Goal: Task Accomplishment & Management: Complete application form

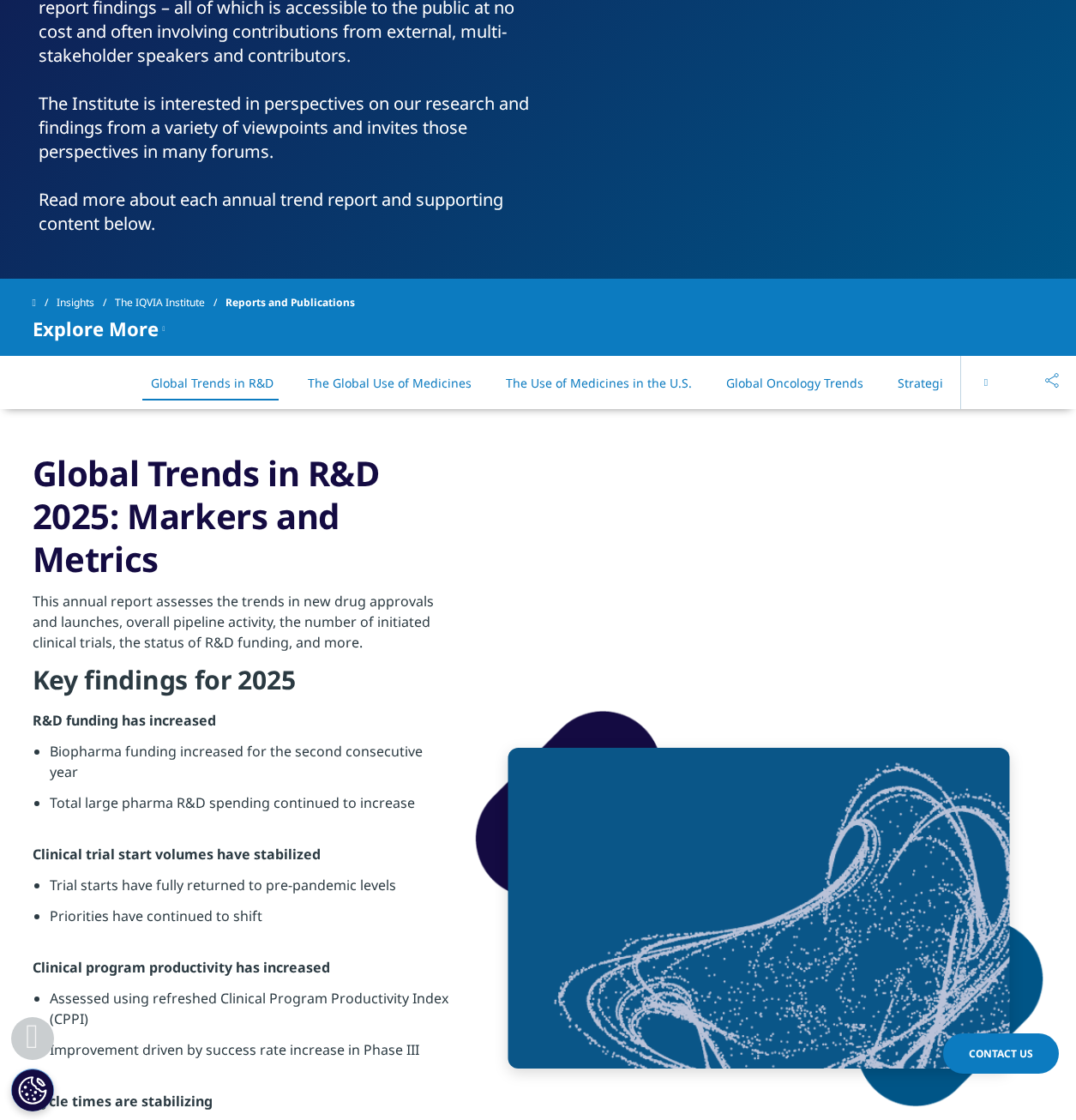
scroll to position [514, 0]
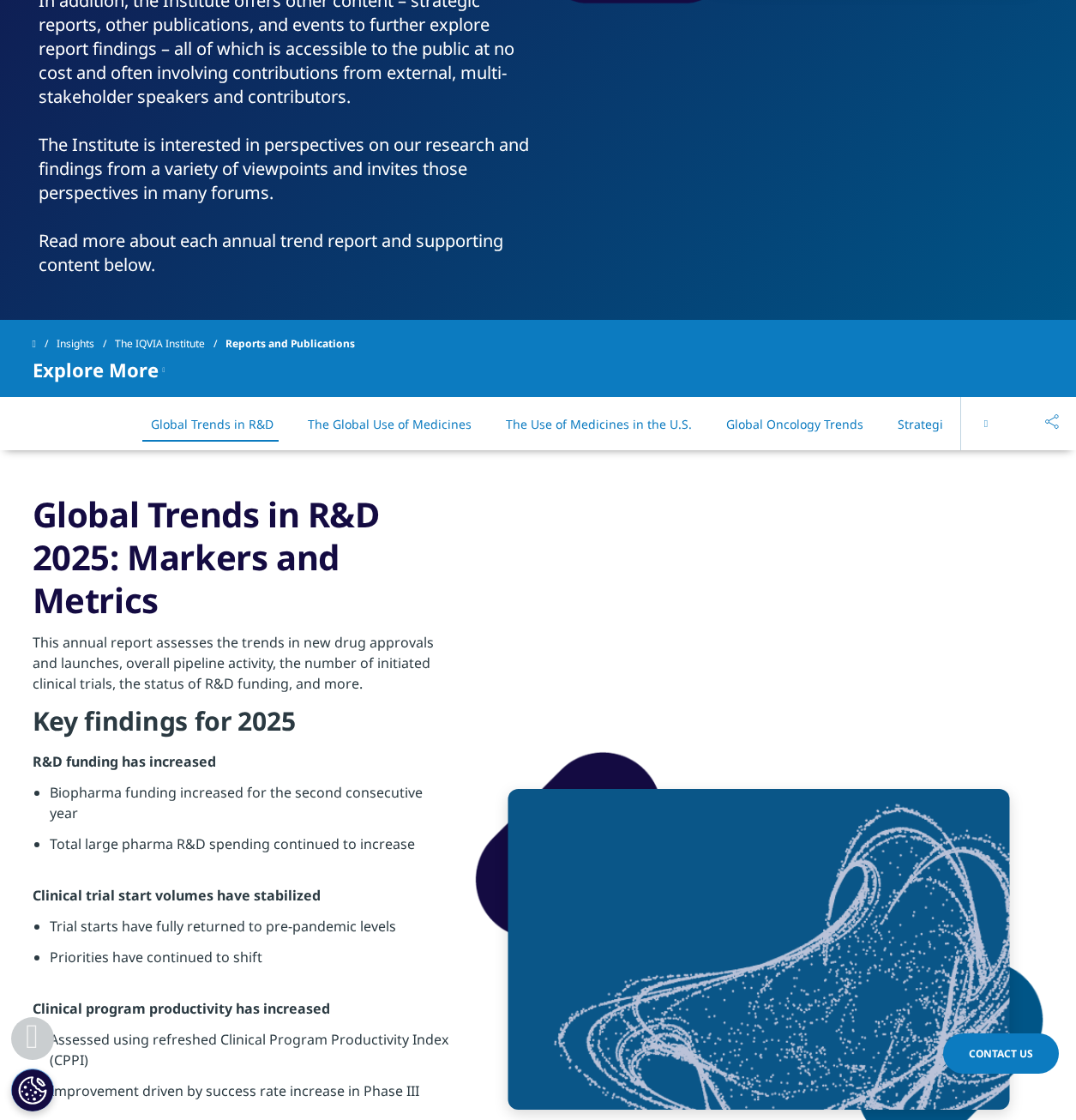
click at [751, 417] on link "Global Oncology Trends" at bounding box center [795, 423] width 137 height 16
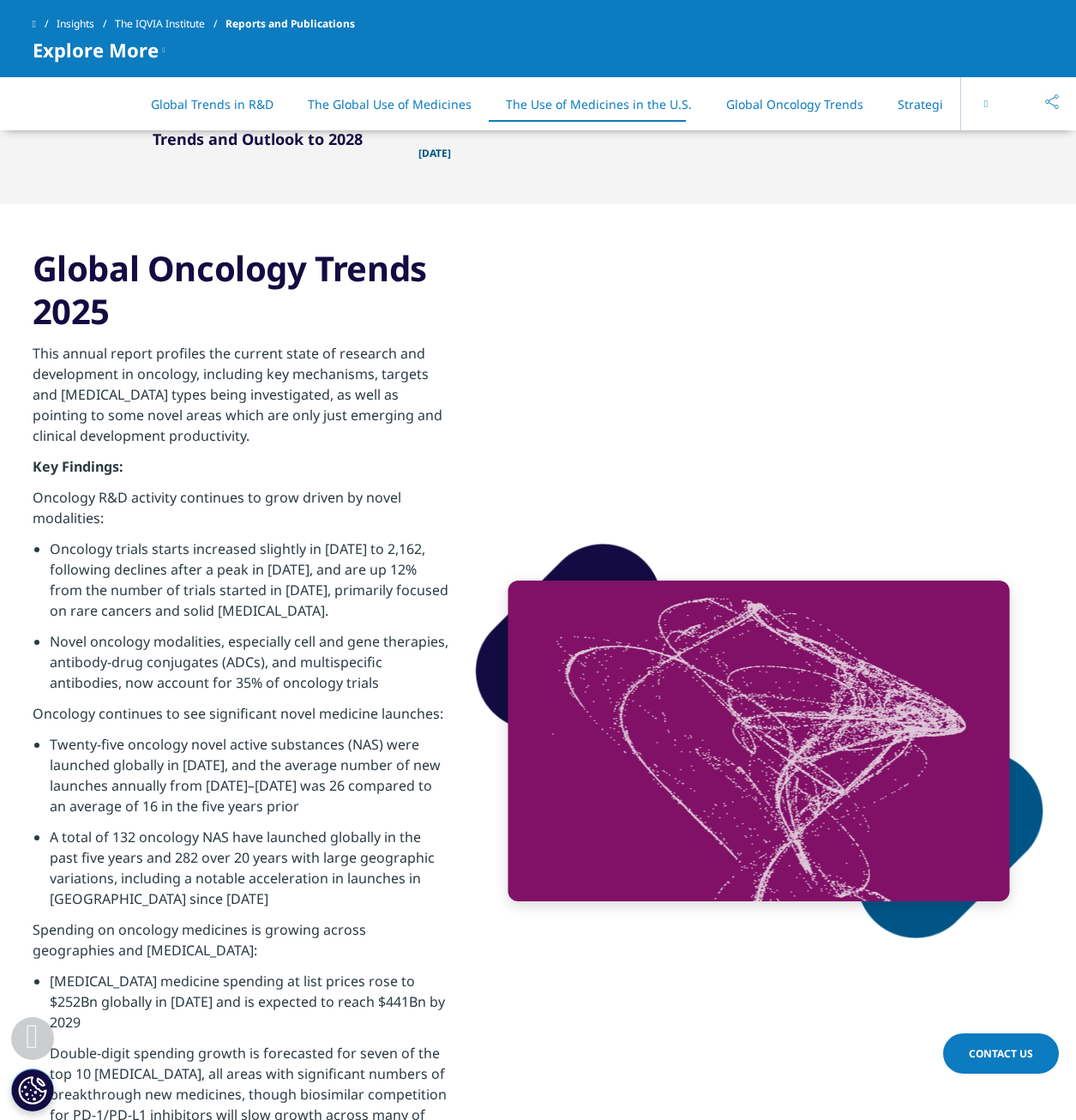
scroll to position [6509, 0]
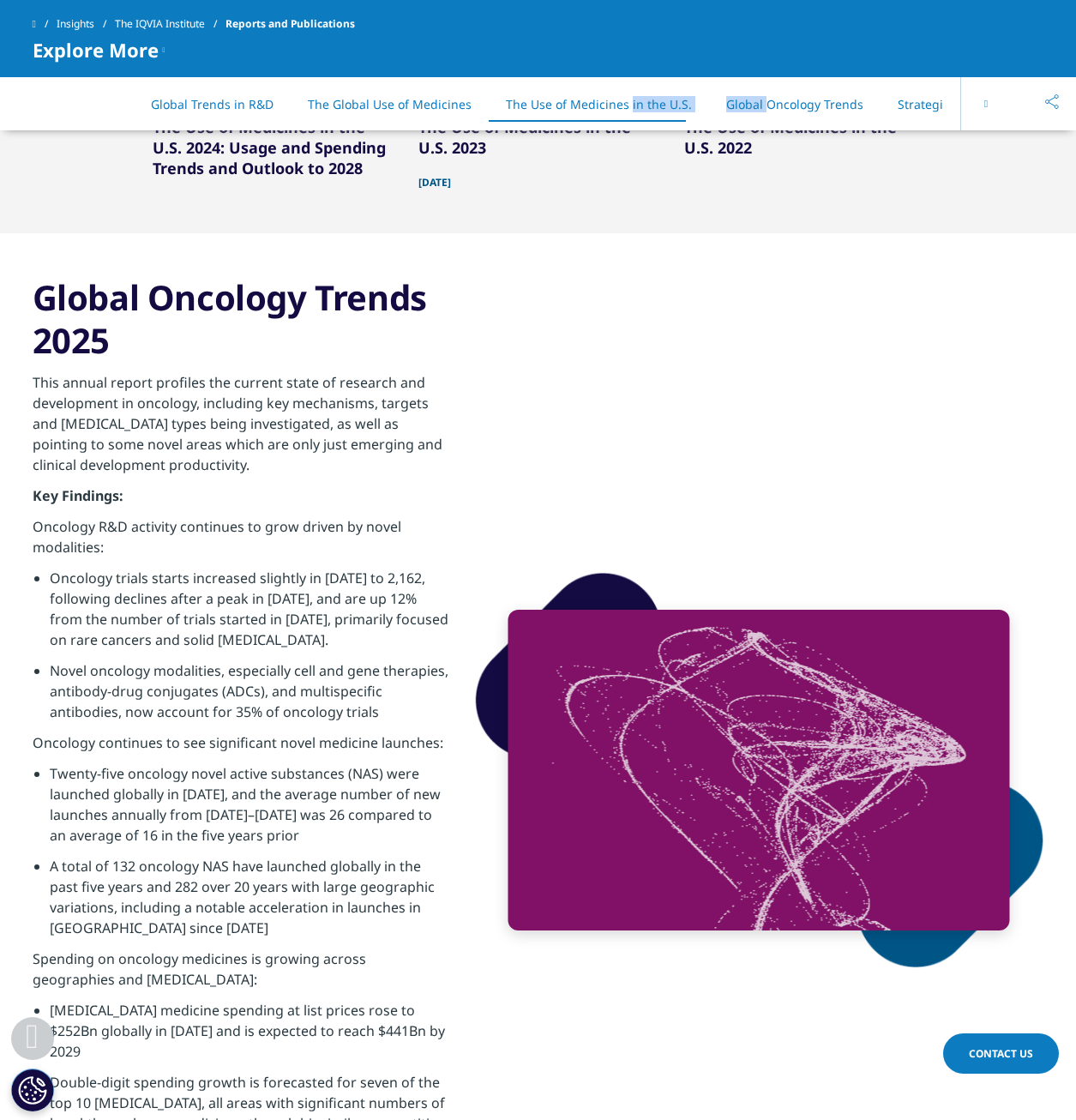
drag, startPoint x: 753, startPoint y: 94, endPoint x: 621, endPoint y: 96, distance: 132.0
click at [621, 96] on ul "Global Trends in R&D The Global Use of Medicines The Use of Medicines in the U.…" at bounding box center [538, 104] width 810 height 50
drag, startPoint x: 621, startPoint y: 96, endPoint x: 880, endPoint y: 99, distance: 259.0
click at [897, 99] on link "Strategic Reports" at bounding box center [947, 104] width 99 height 16
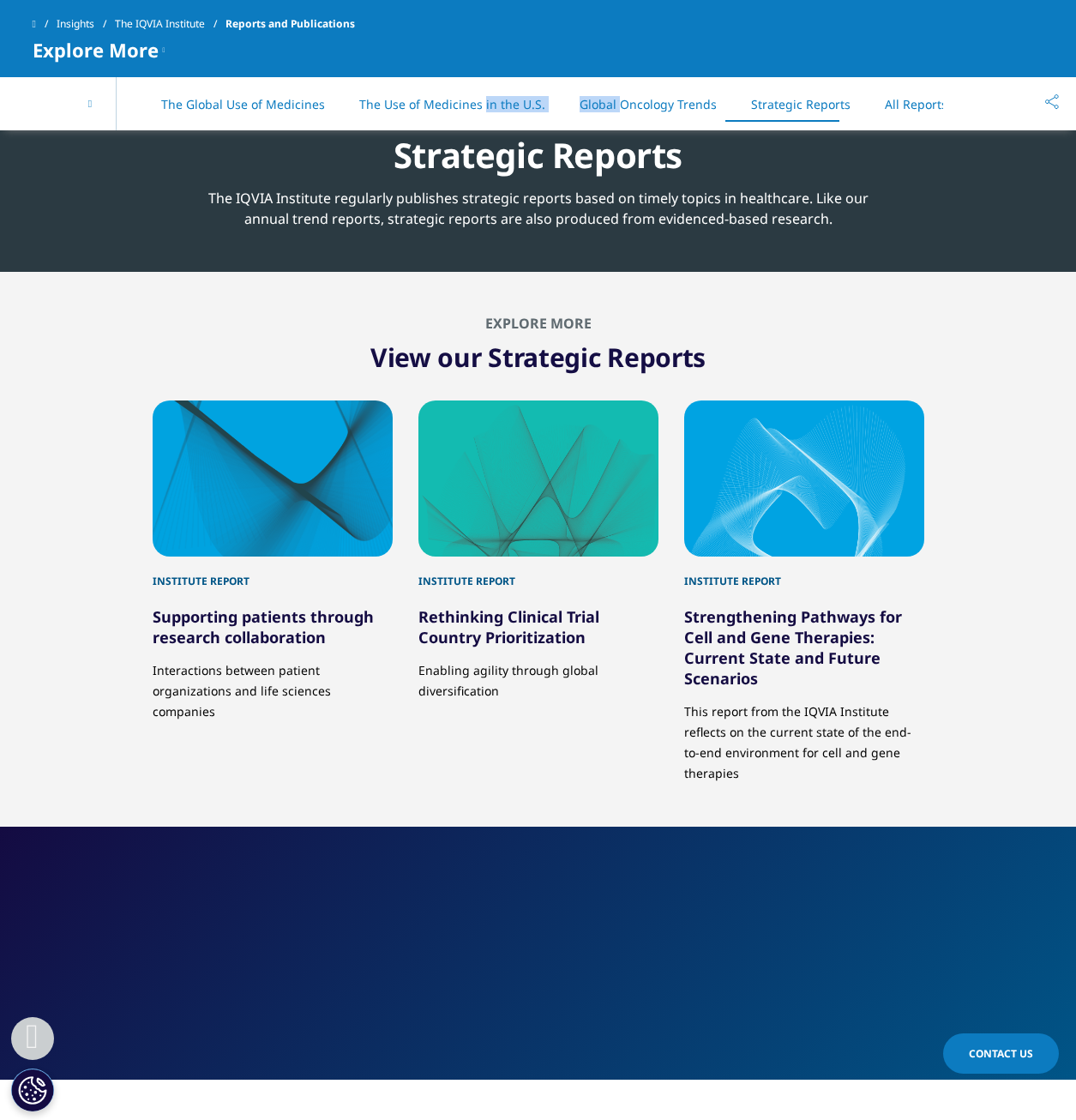
scroll to position [8159, 0]
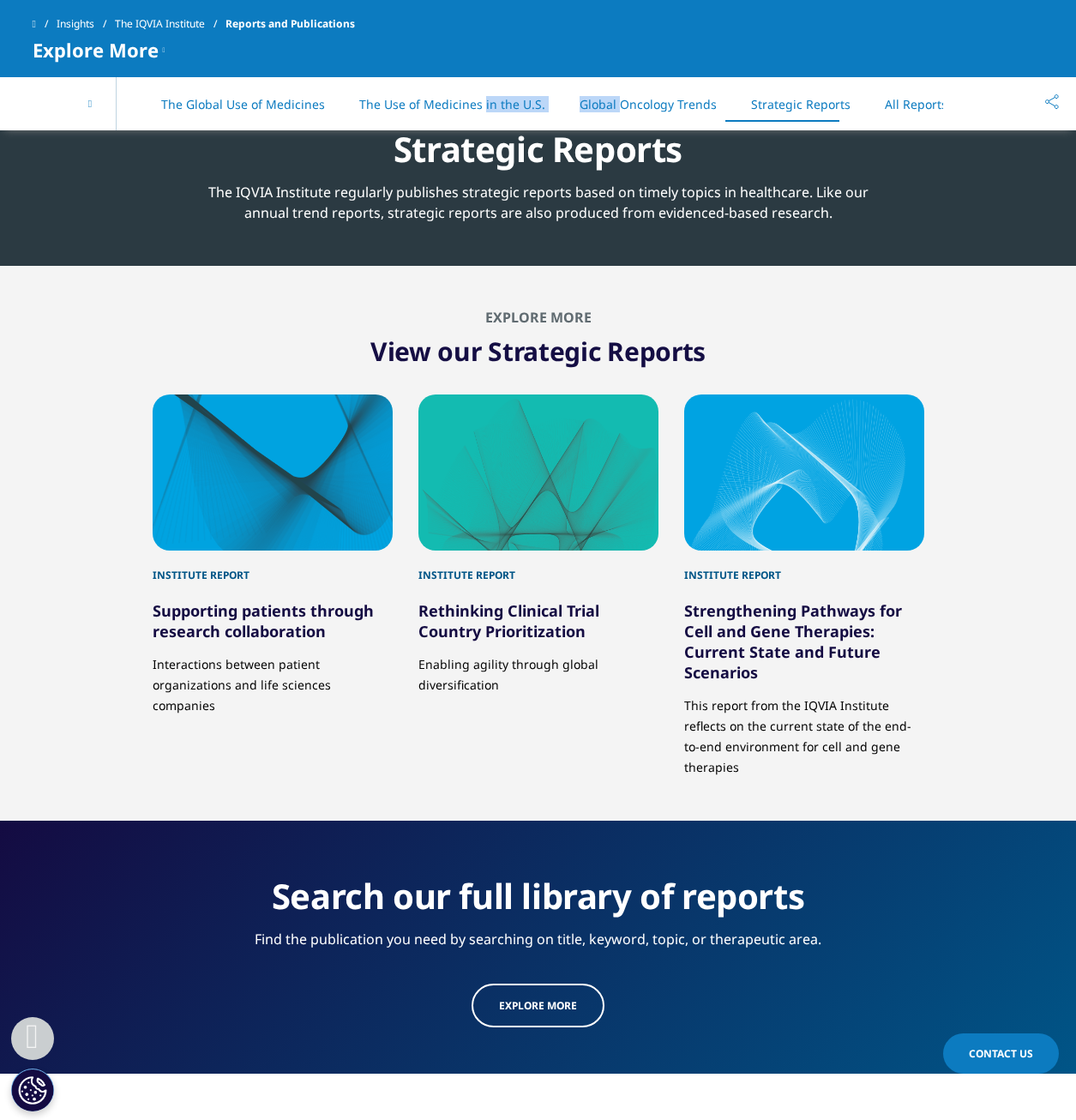
click at [805, 107] on link "Strategic Reports" at bounding box center [800, 104] width 99 height 16
click at [897, 102] on link "All Reports" at bounding box center [916, 104] width 63 height 16
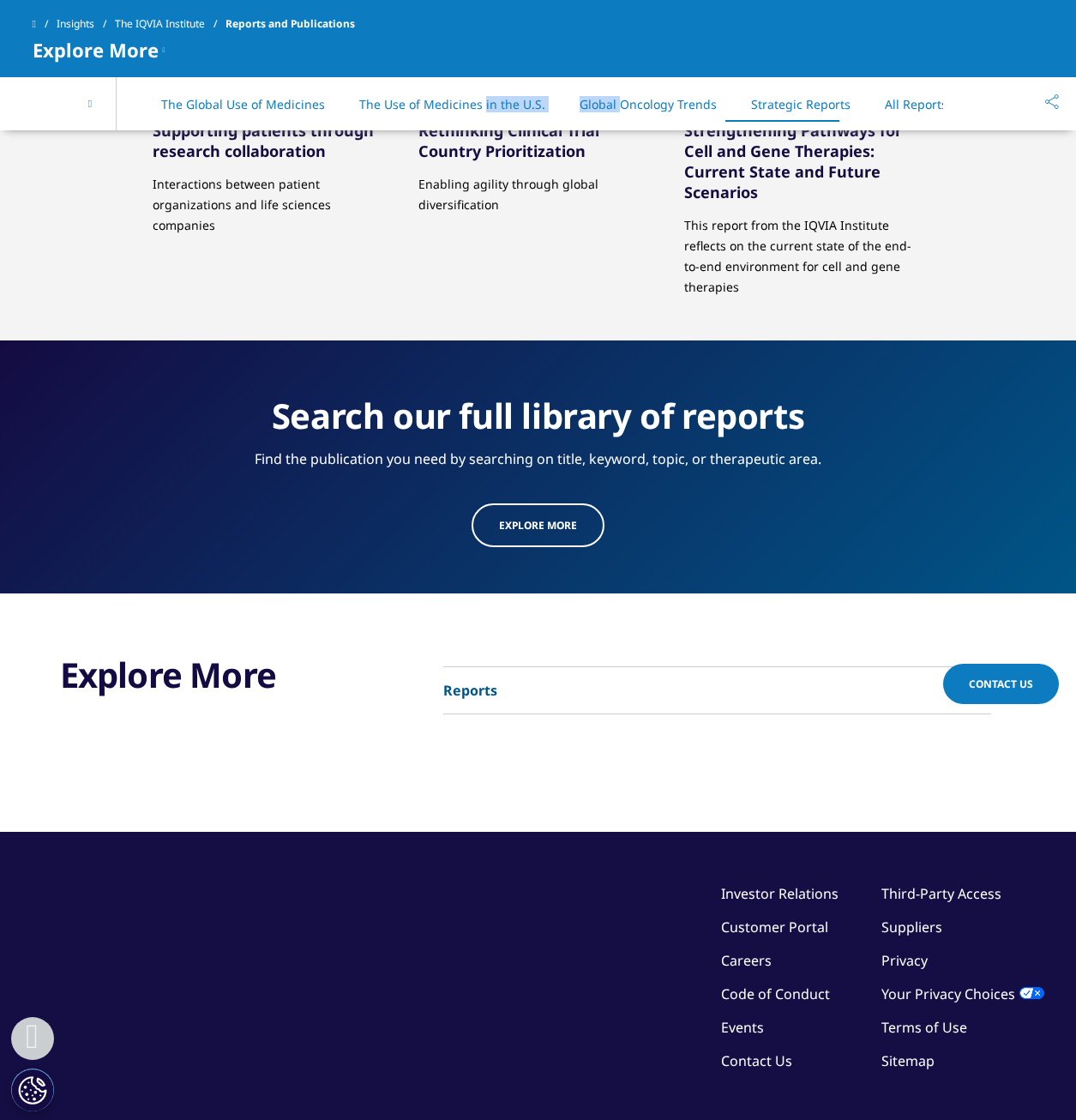
scroll to position [8771, 0]
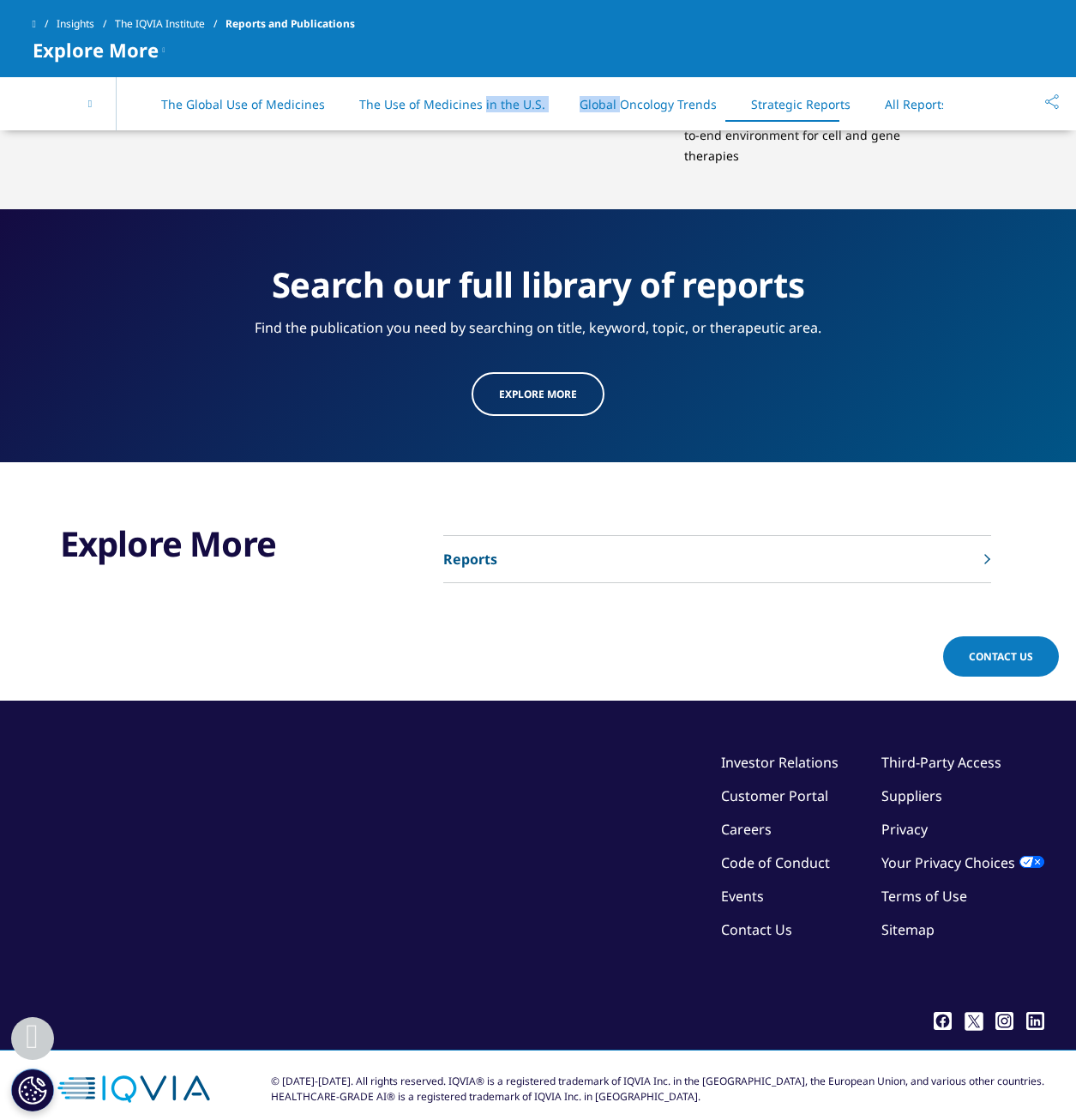
click at [560, 535] on link "Reports" at bounding box center [717, 559] width 548 height 47
click at [525, 387] on span "Explore more" at bounding box center [538, 394] width 78 height 14
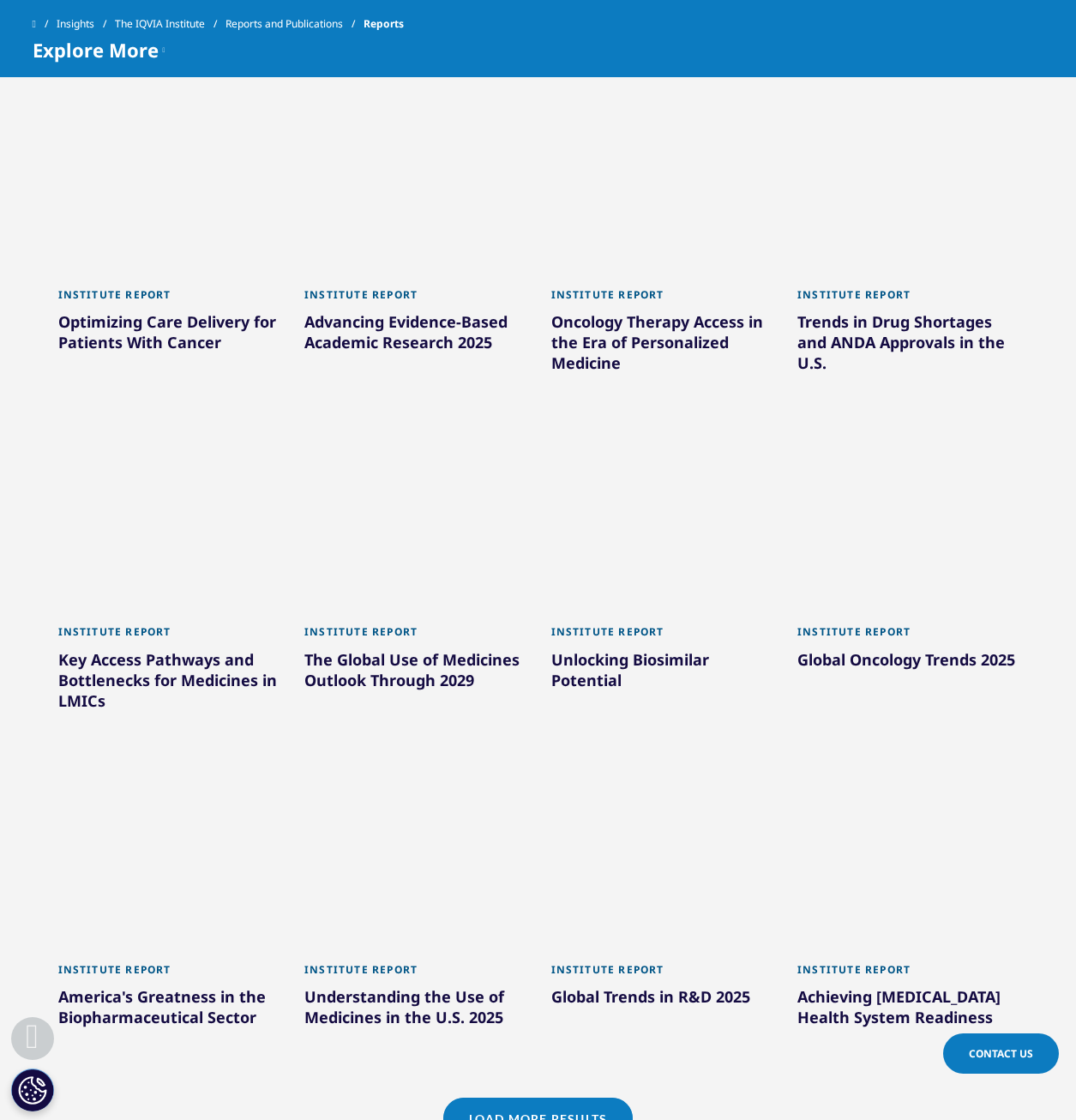
scroll to position [942, 0]
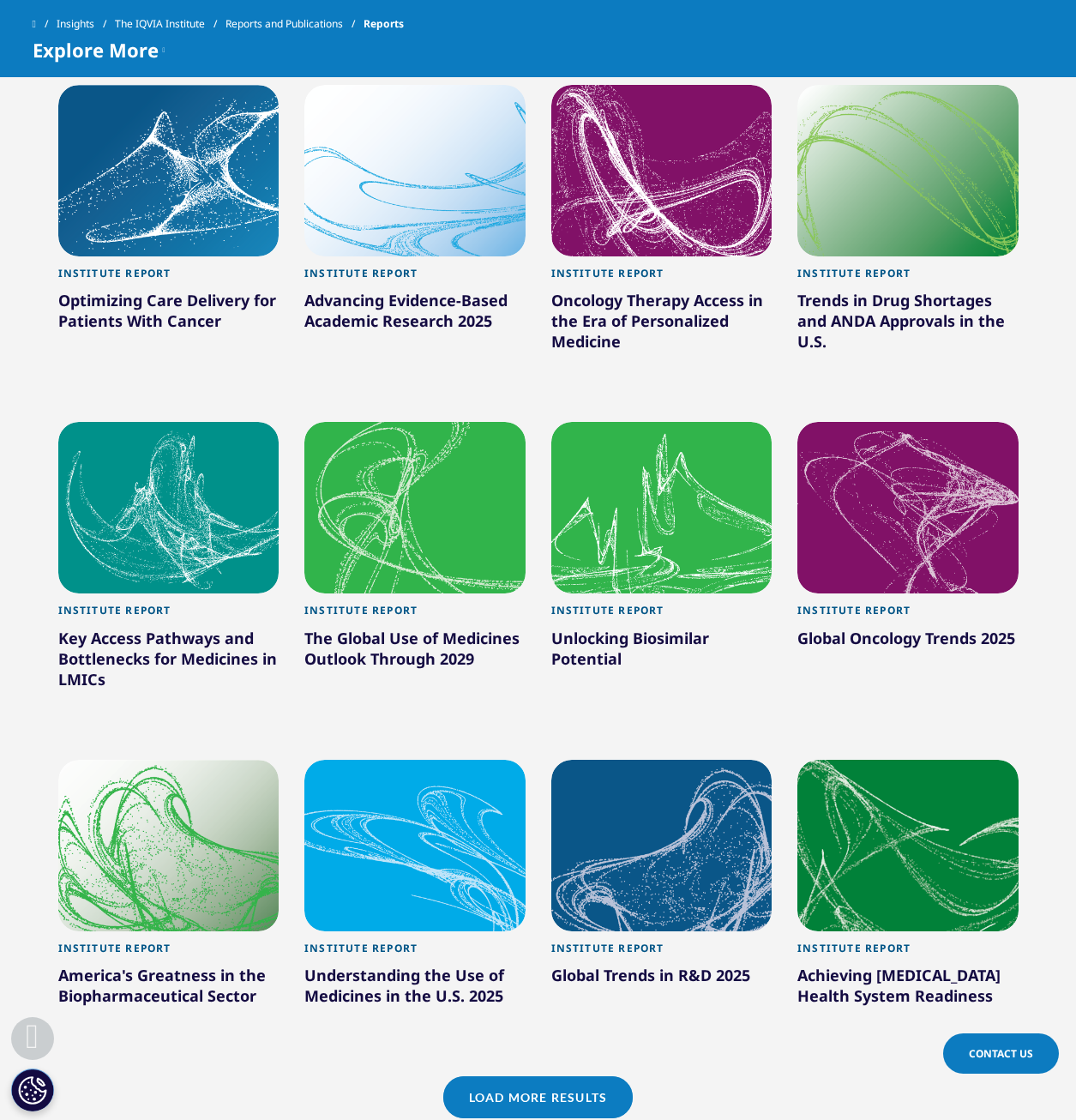
click at [854, 607] on div "Institute Report" at bounding box center [907, 615] width 221 height 23
click at [851, 636] on div "Global Oncology Trends 2025" at bounding box center [907, 641] width 221 height 27
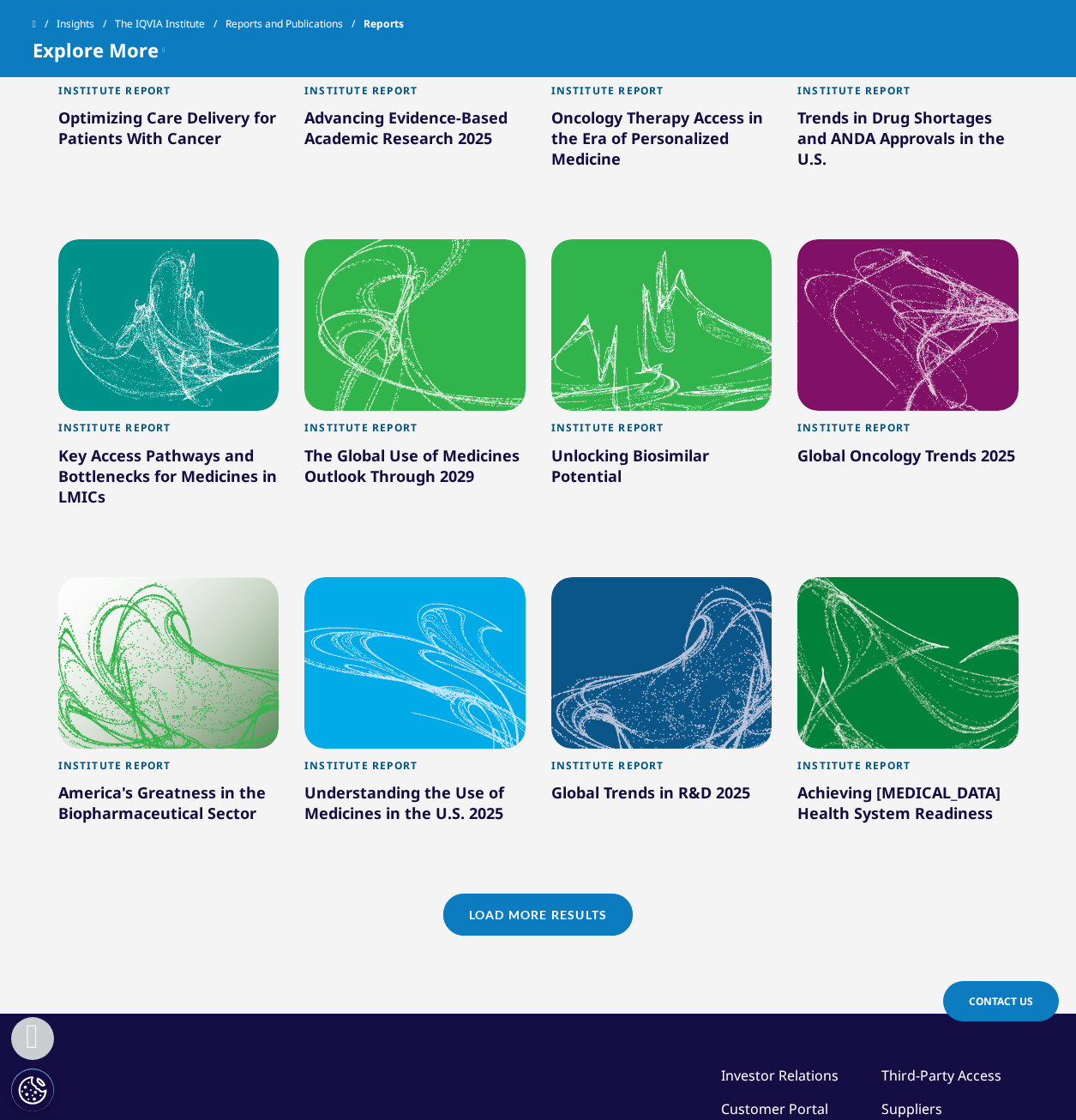
scroll to position [1200, 0]
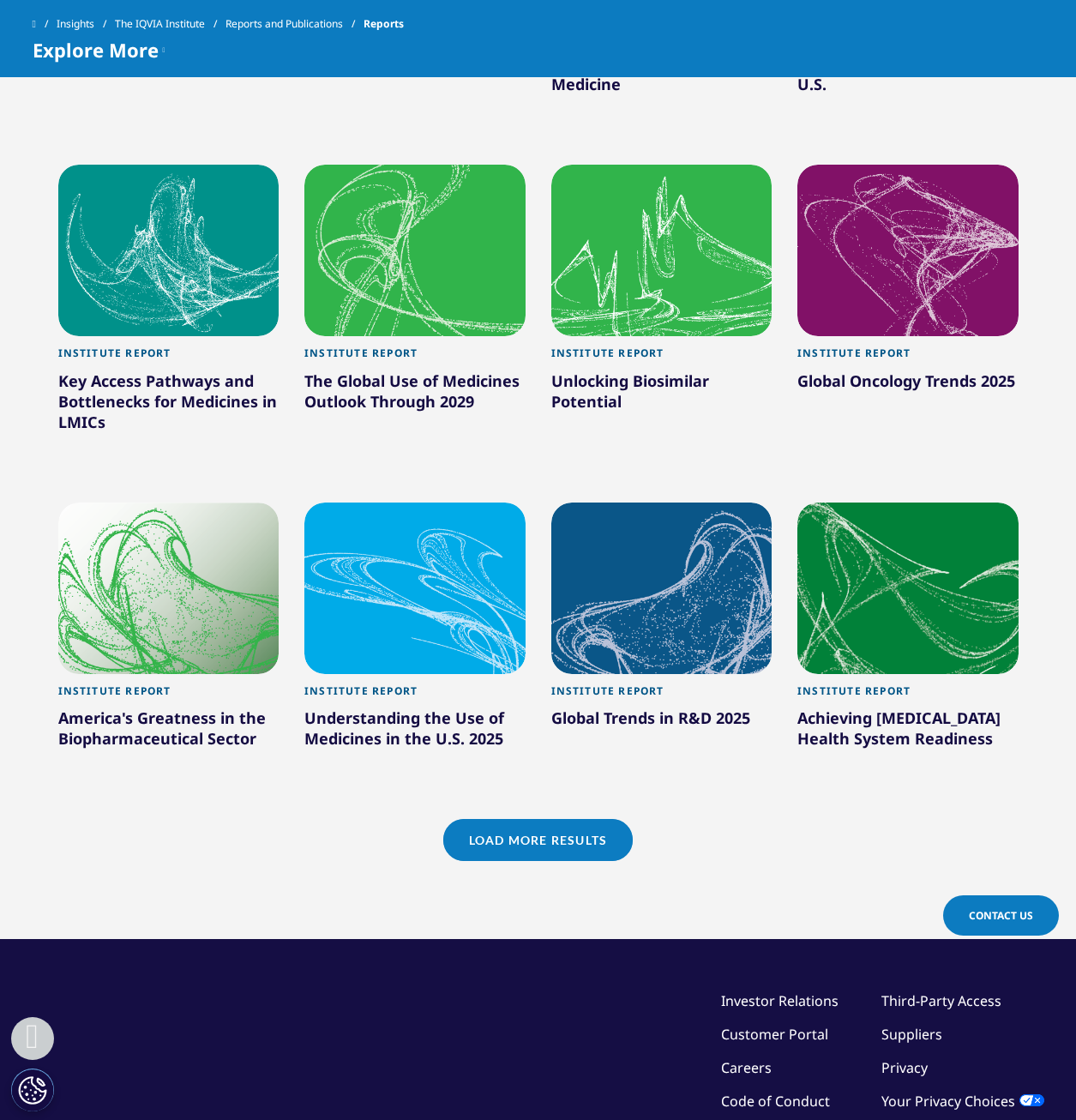
click at [849, 380] on div "Global Oncology Trends 2025" at bounding box center [907, 384] width 221 height 27
click at [851, 350] on div "Institute Report" at bounding box center [907, 358] width 221 height 23
click at [877, 276] on div at bounding box center [907, 251] width 221 height 172
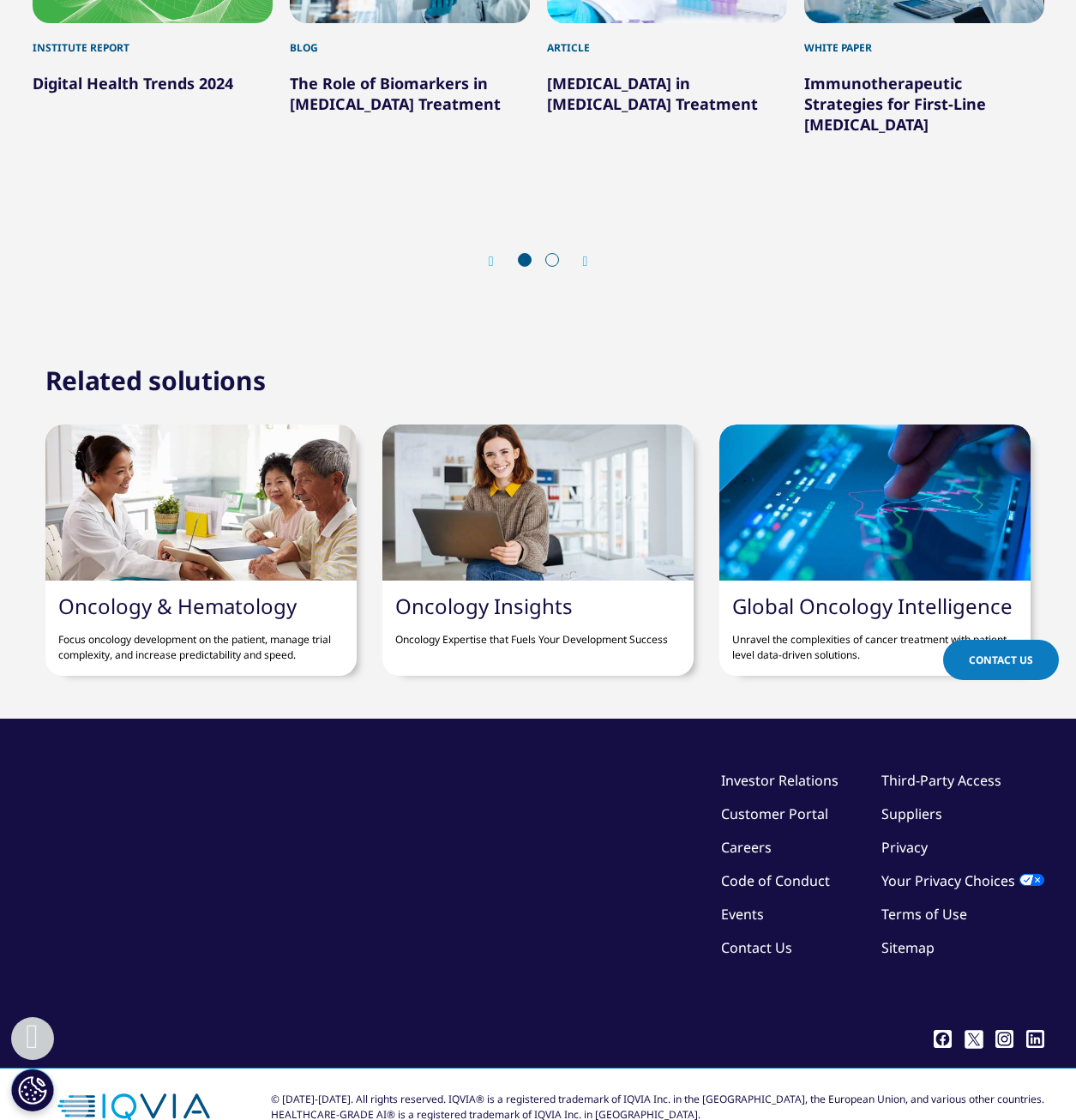
scroll to position [6814, 0]
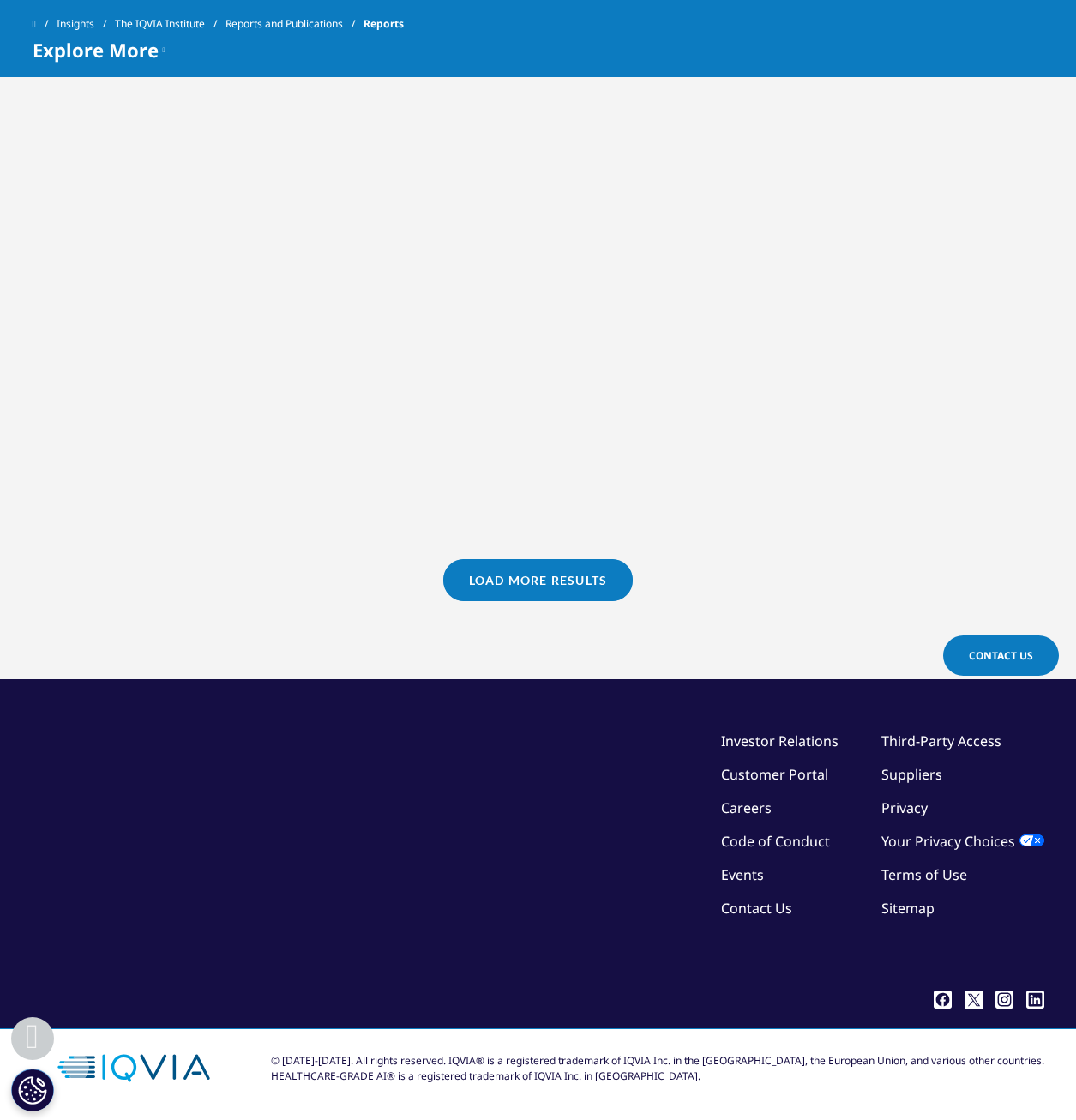
scroll to position [1040, 0]
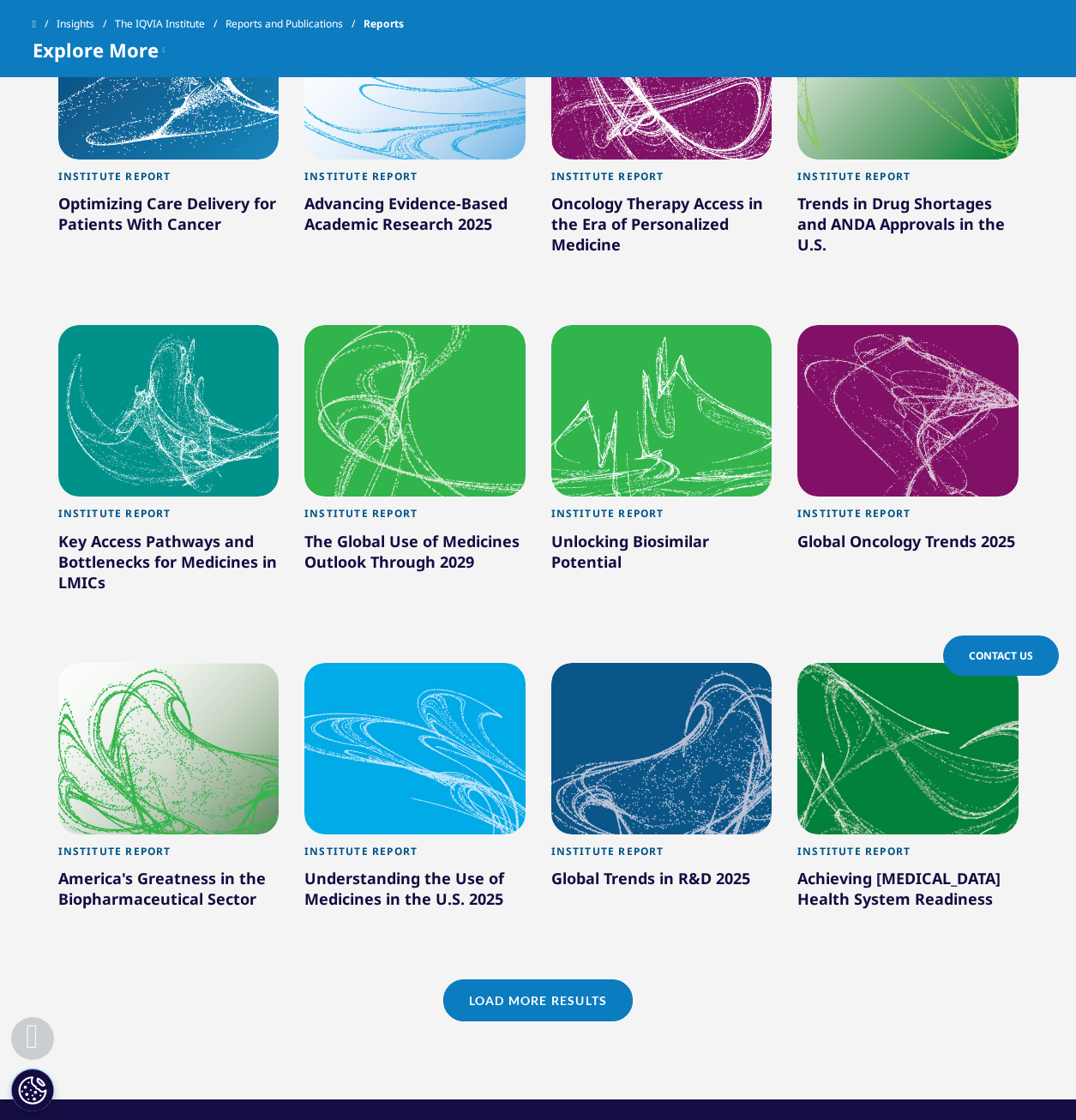
click at [34, 24] on span at bounding box center [35, 24] width 4 height 12
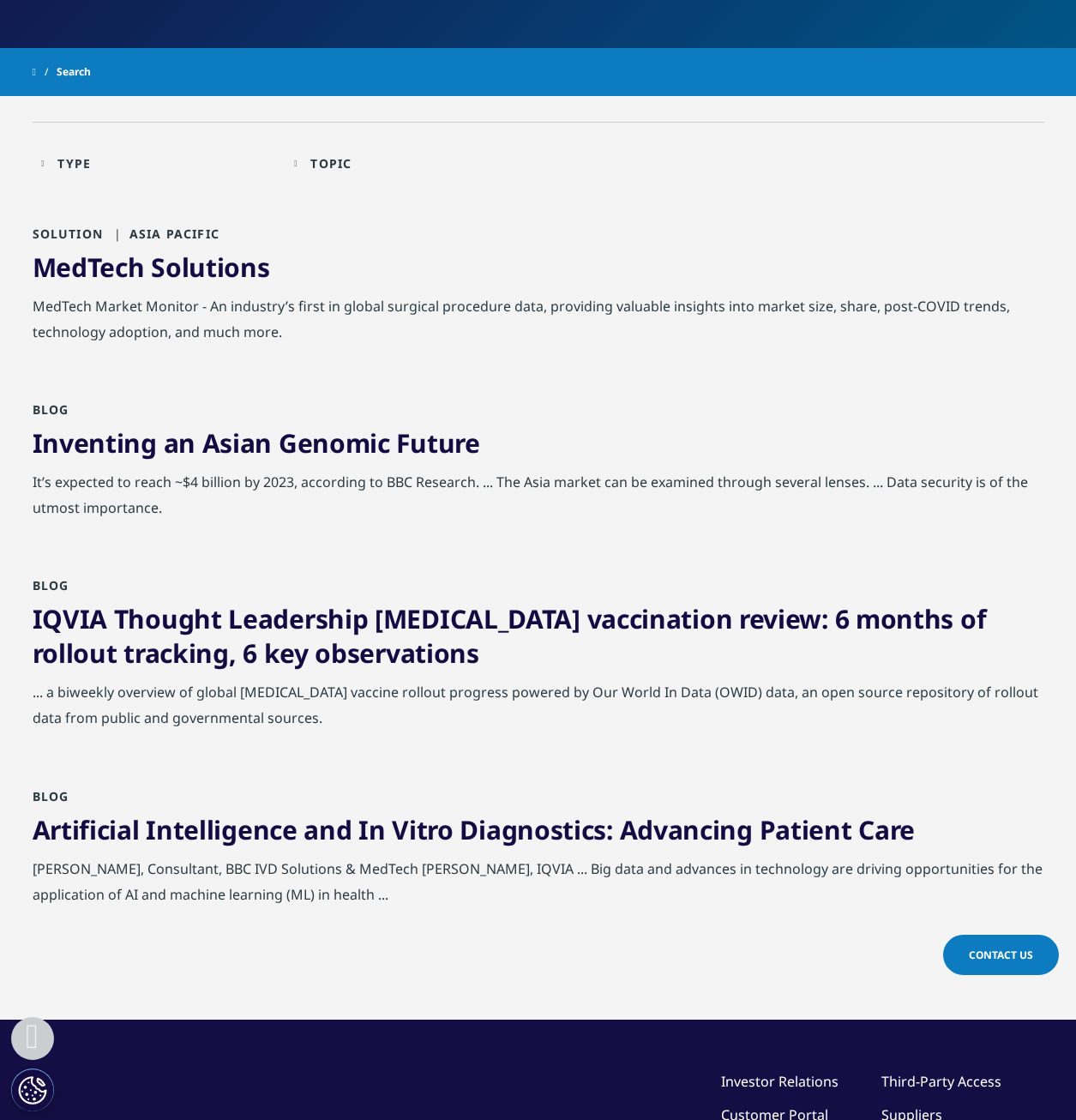
scroll to position [342, 0]
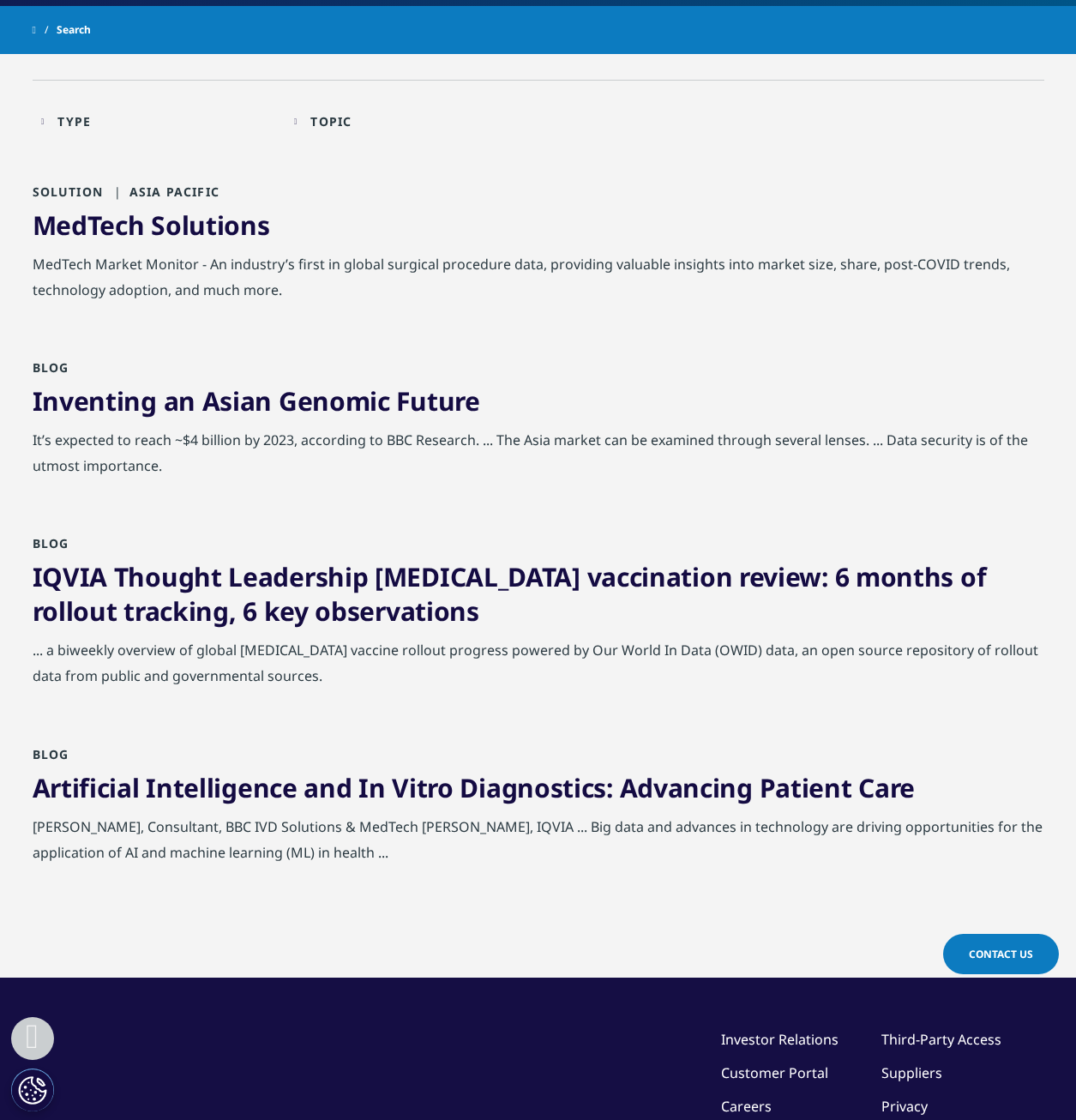
click at [250, 798] on link "Artificial Intelligence and In Vitro Diagnostics: Advancing Patient Care" at bounding box center [474, 787] width 882 height 35
click at [322, 792] on link "Artificial Intelligence and In Vitro Diagnostics: Advancing Patient Care" at bounding box center [474, 787] width 882 height 35
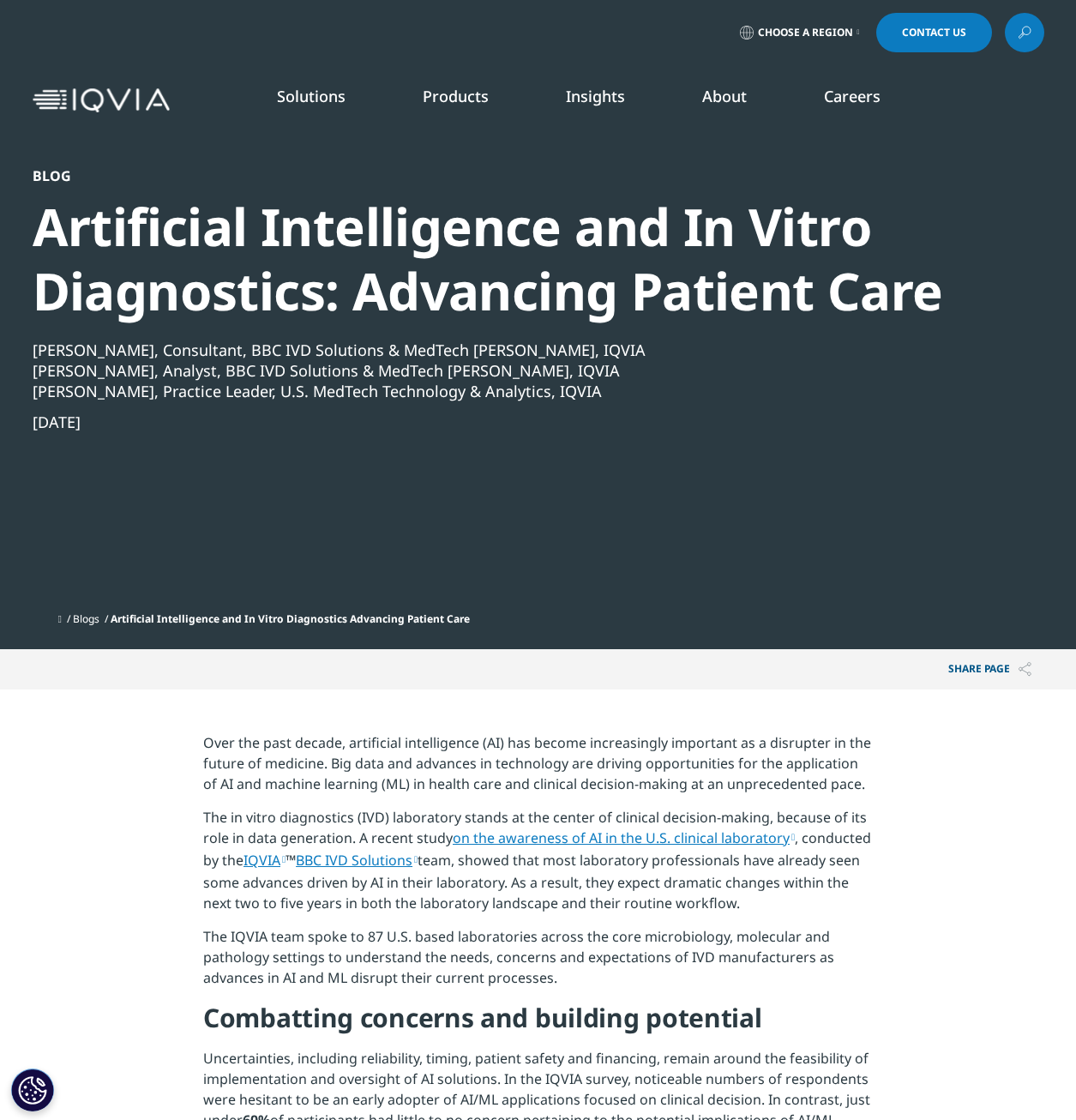
click at [418, 861] on link "BBC IVD Solutions" at bounding box center [357, 860] width 122 height 19
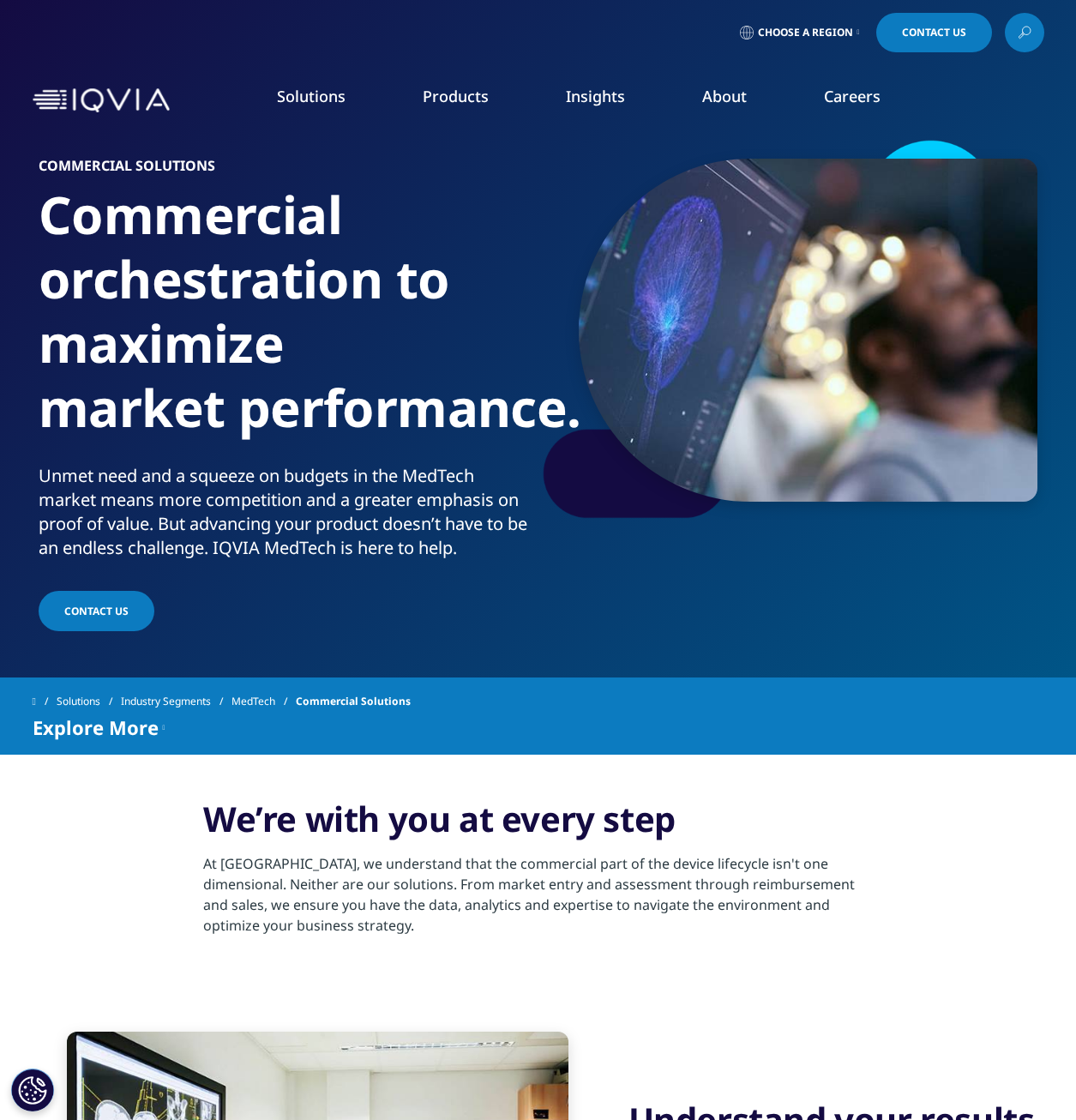
click at [269, 704] on link "MedTech" at bounding box center [263, 701] width 65 height 31
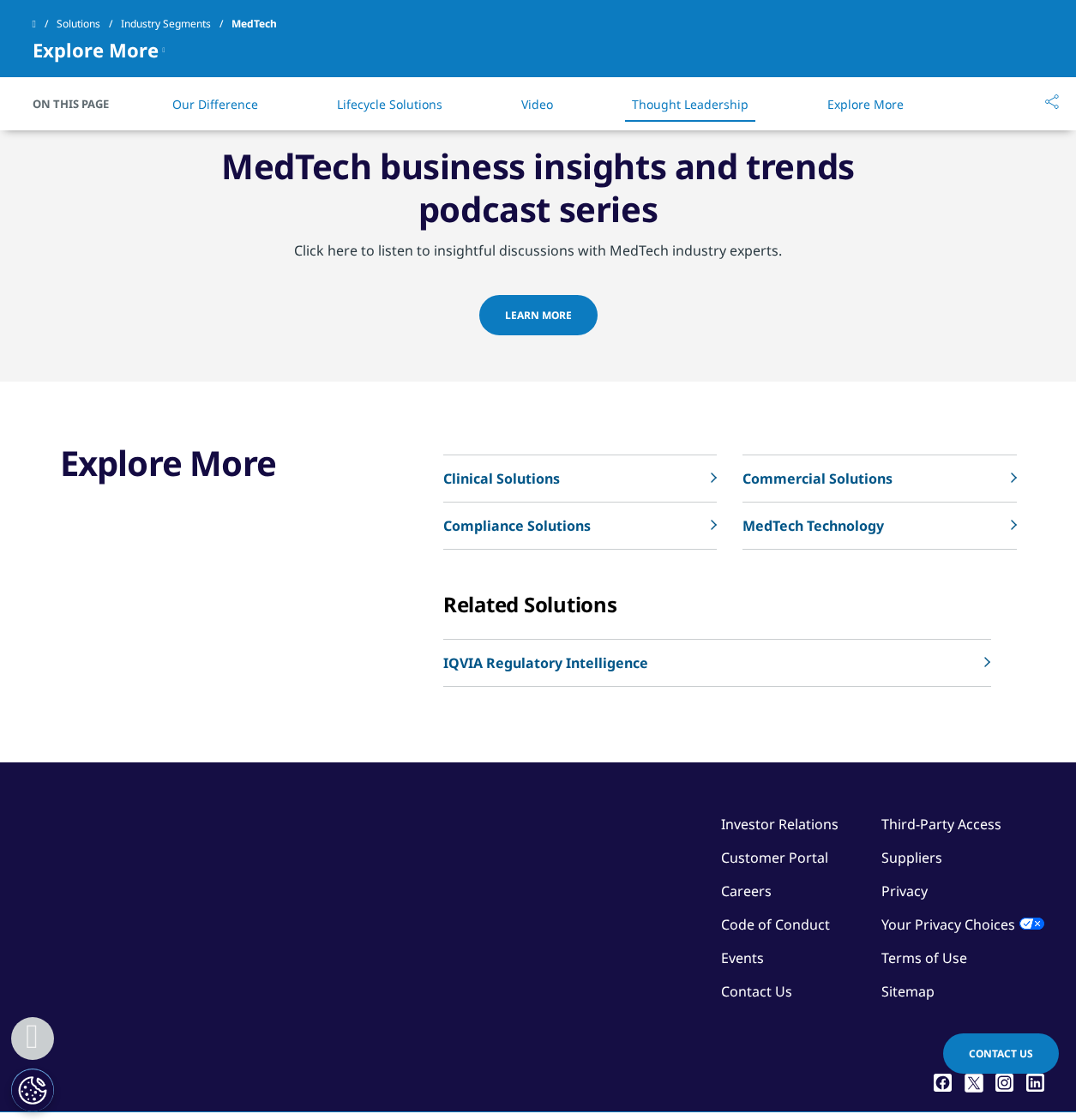
scroll to position [2914, 0]
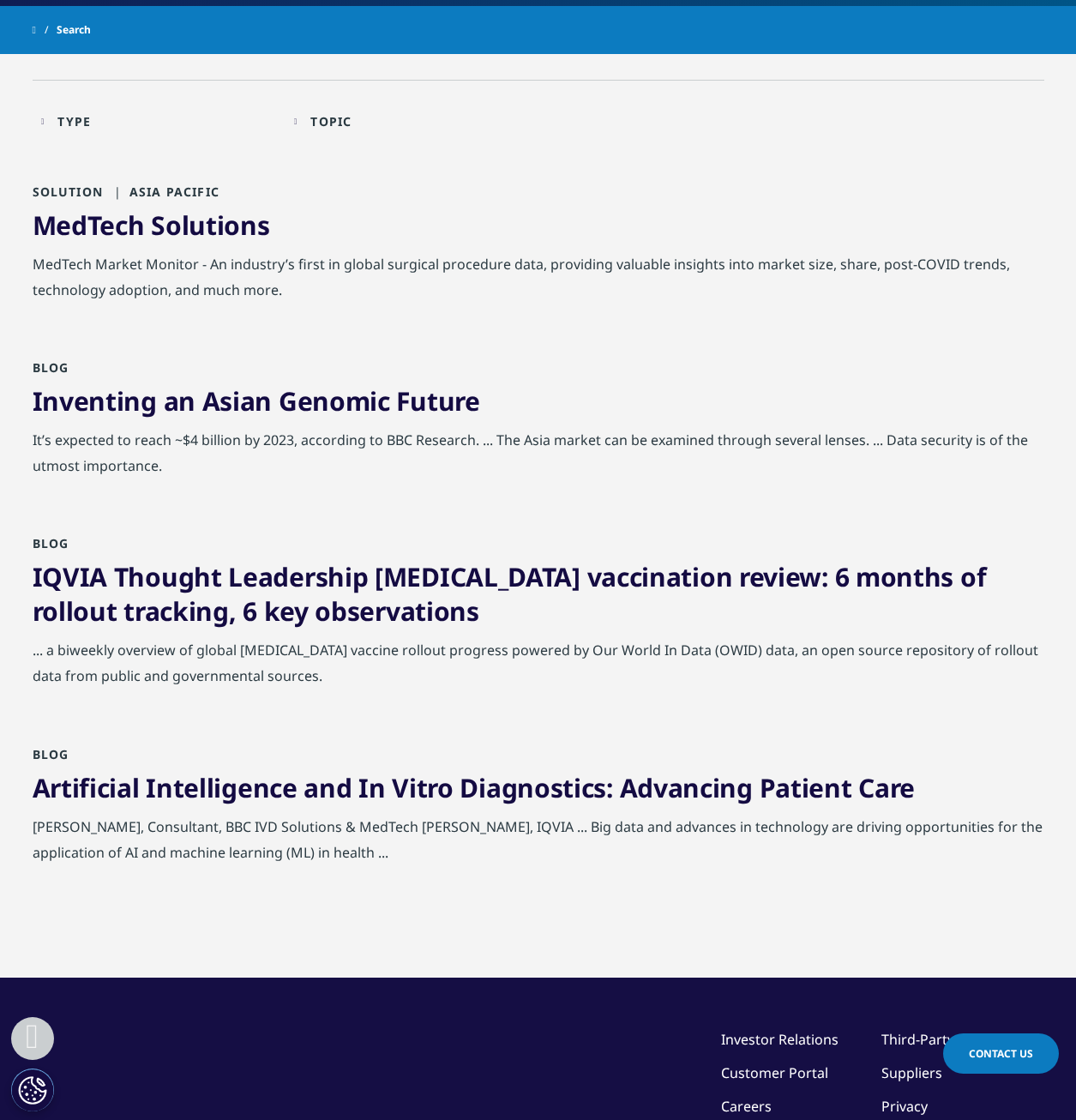
click at [143, 228] on link "MedTech Solutions" at bounding box center [152, 225] width 237 height 35
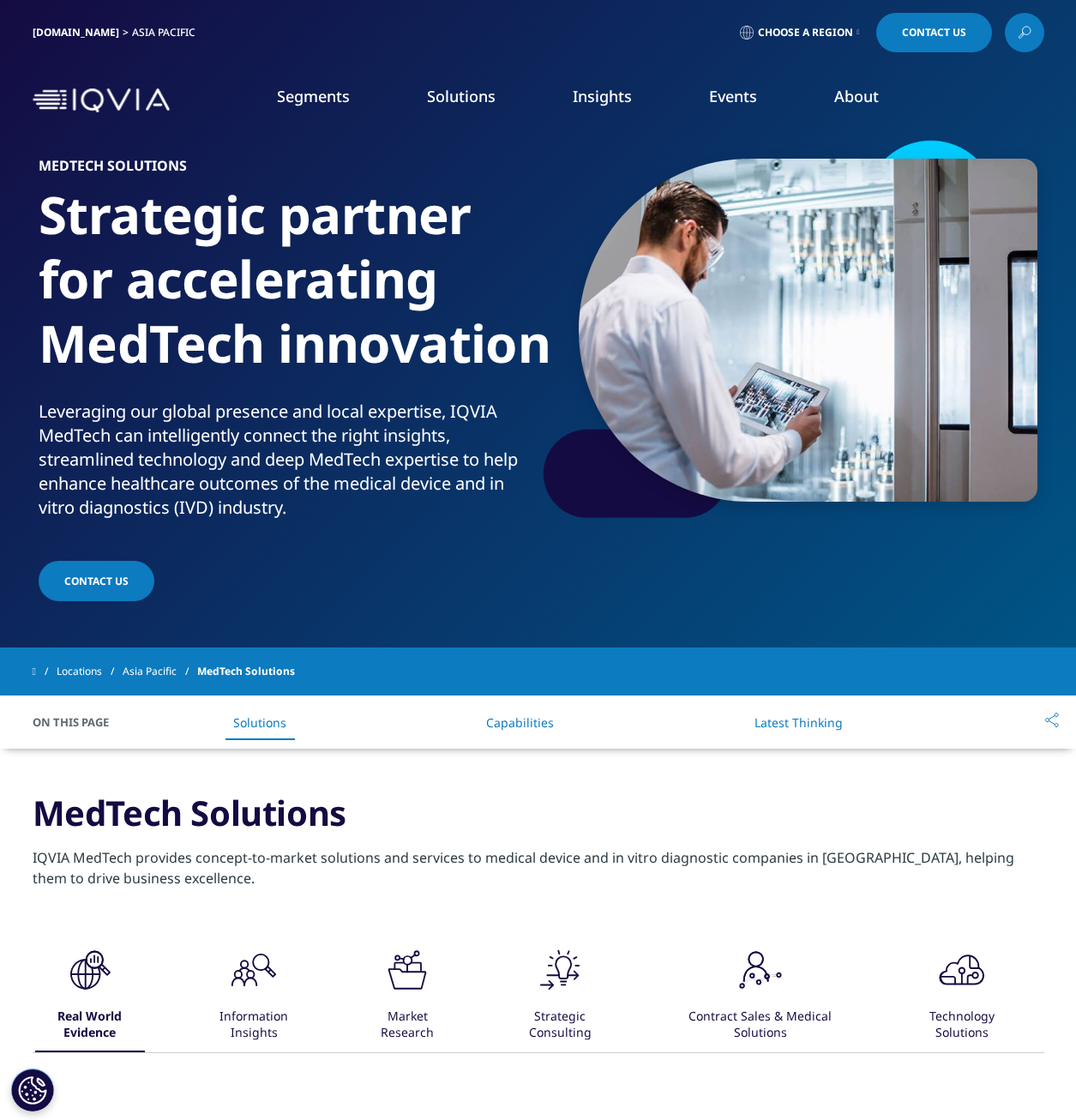
click at [120, 330] on link "Market Research" at bounding box center [92, 328] width 98 height 17
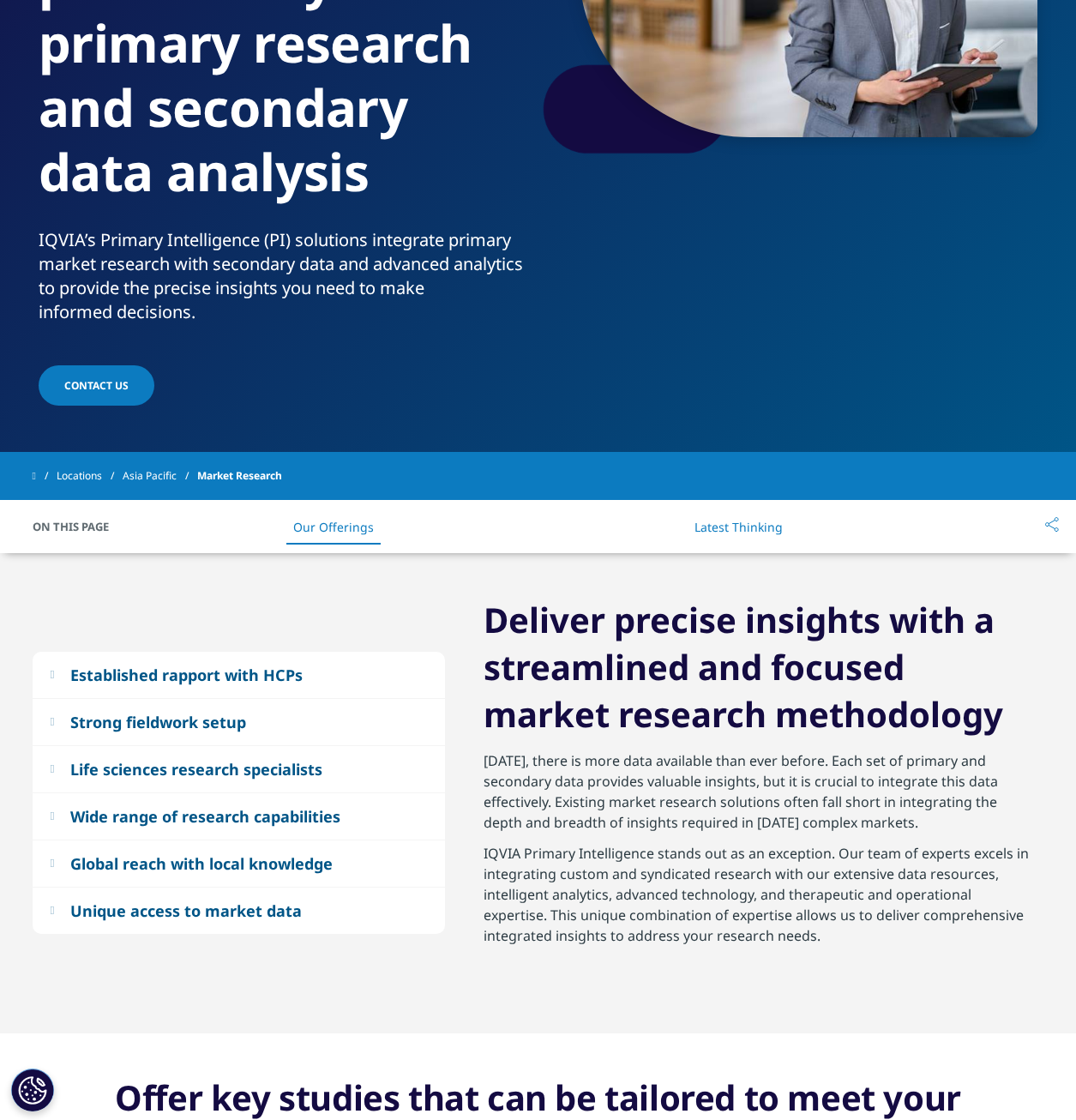
scroll to position [428, 0]
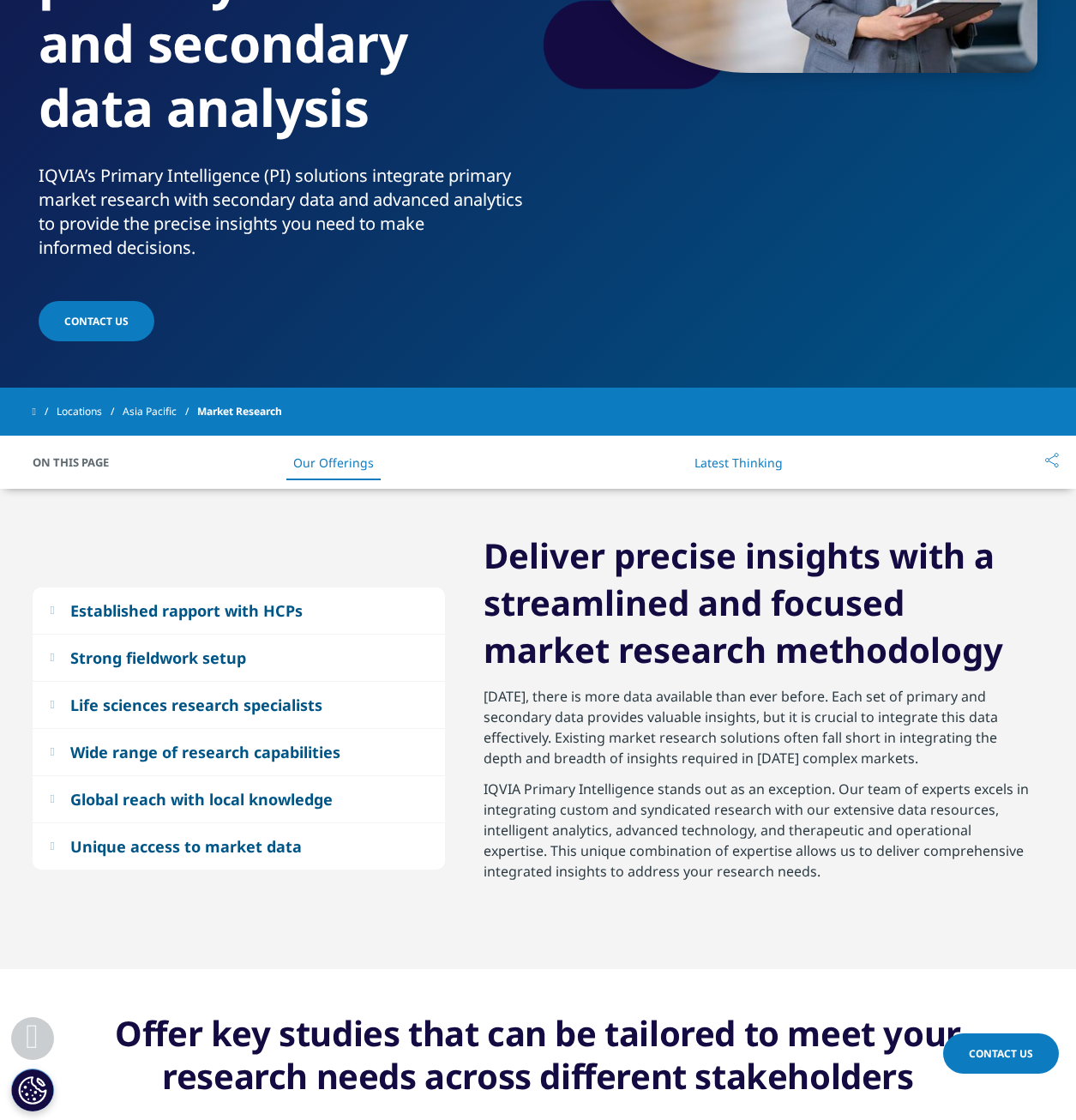
click at [246, 849] on div "Unique access to market data" at bounding box center [186, 845] width 232 height 20
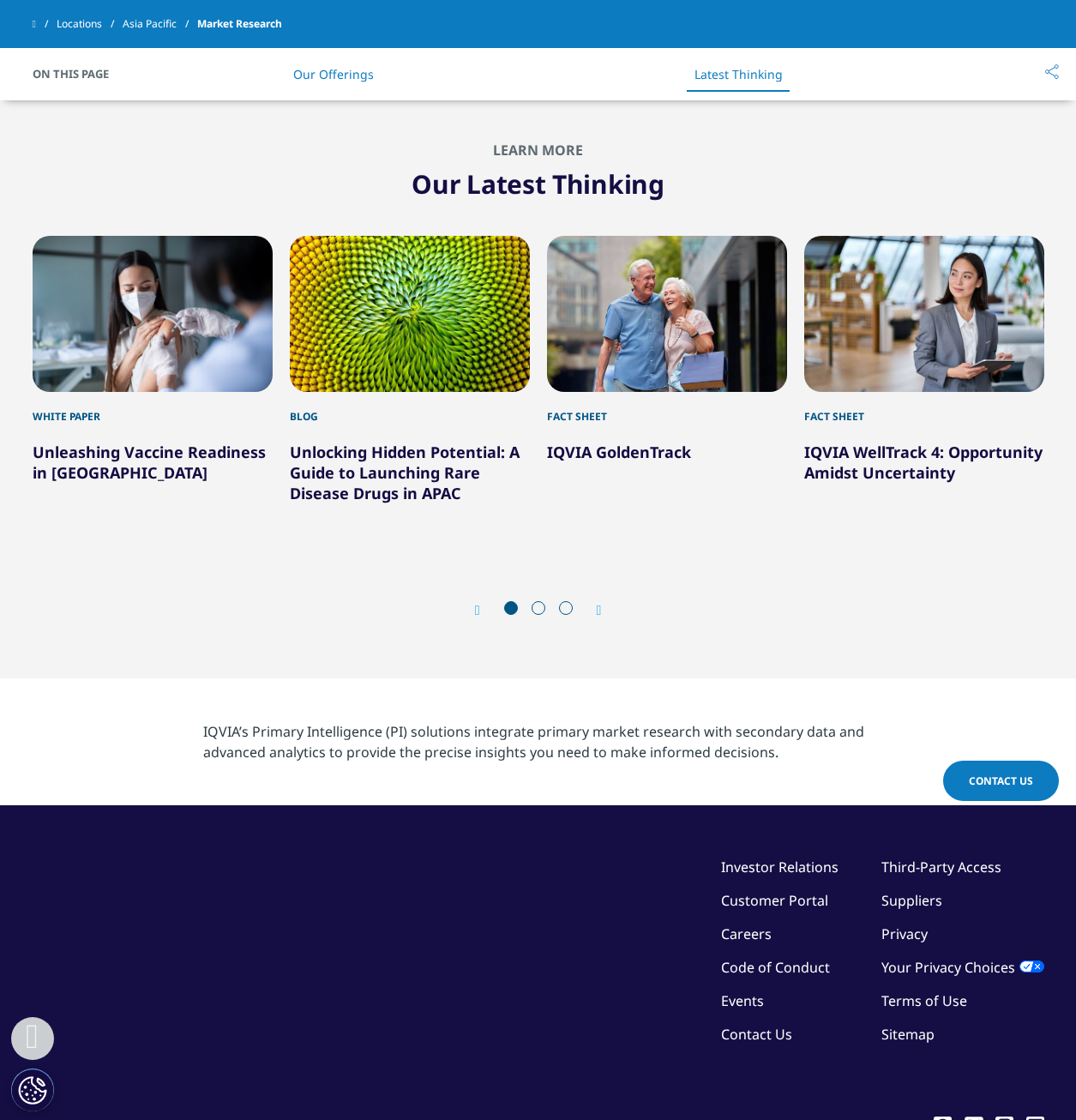
scroll to position [3000, 0]
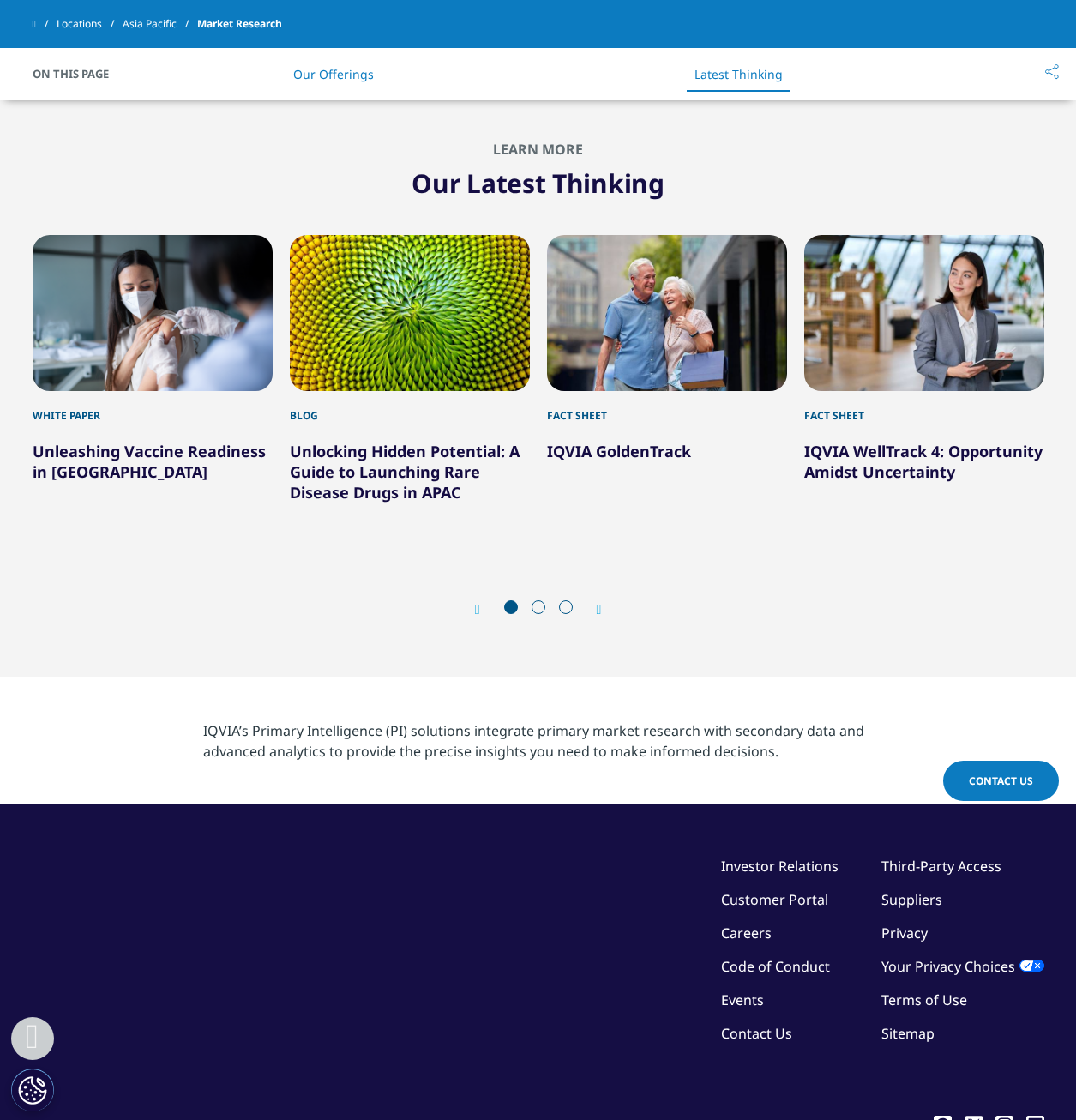
click at [597, 609] on icon "Next slide" at bounding box center [598, 610] width 5 height 14
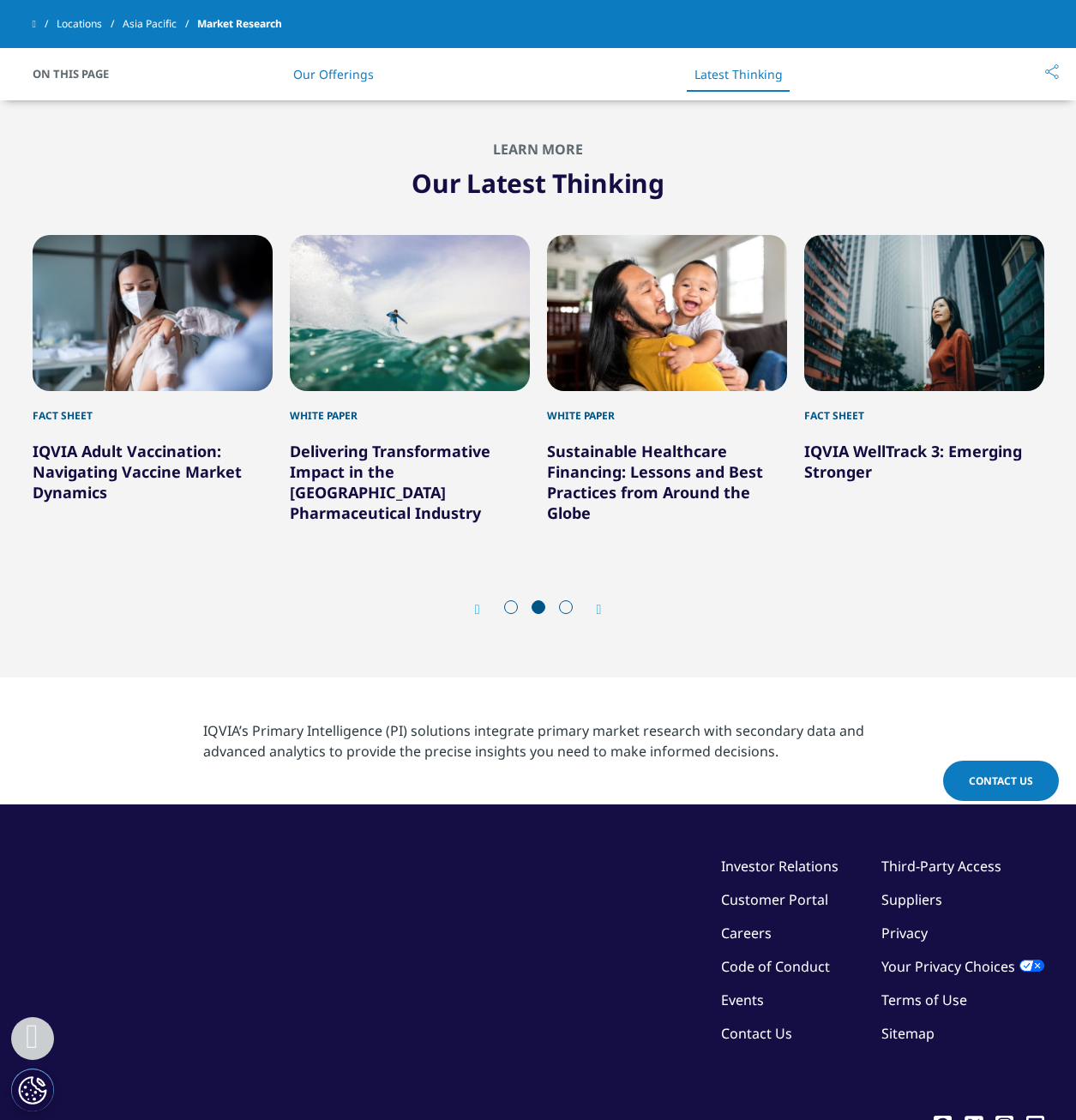
click at [597, 609] on icon "Next slide" at bounding box center [598, 610] width 5 height 14
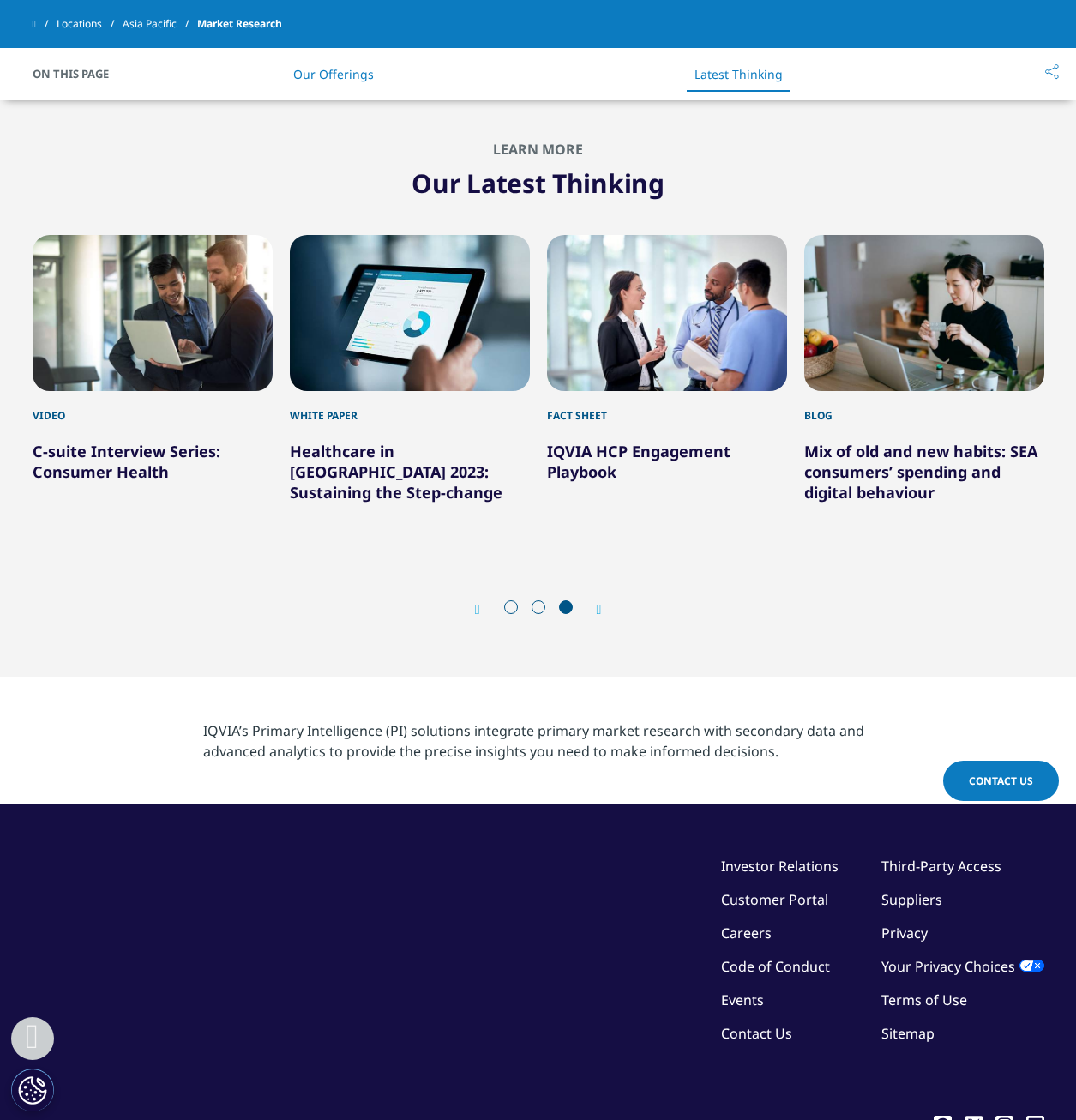
click at [597, 609] on icon "Next slide" at bounding box center [598, 610] width 5 height 14
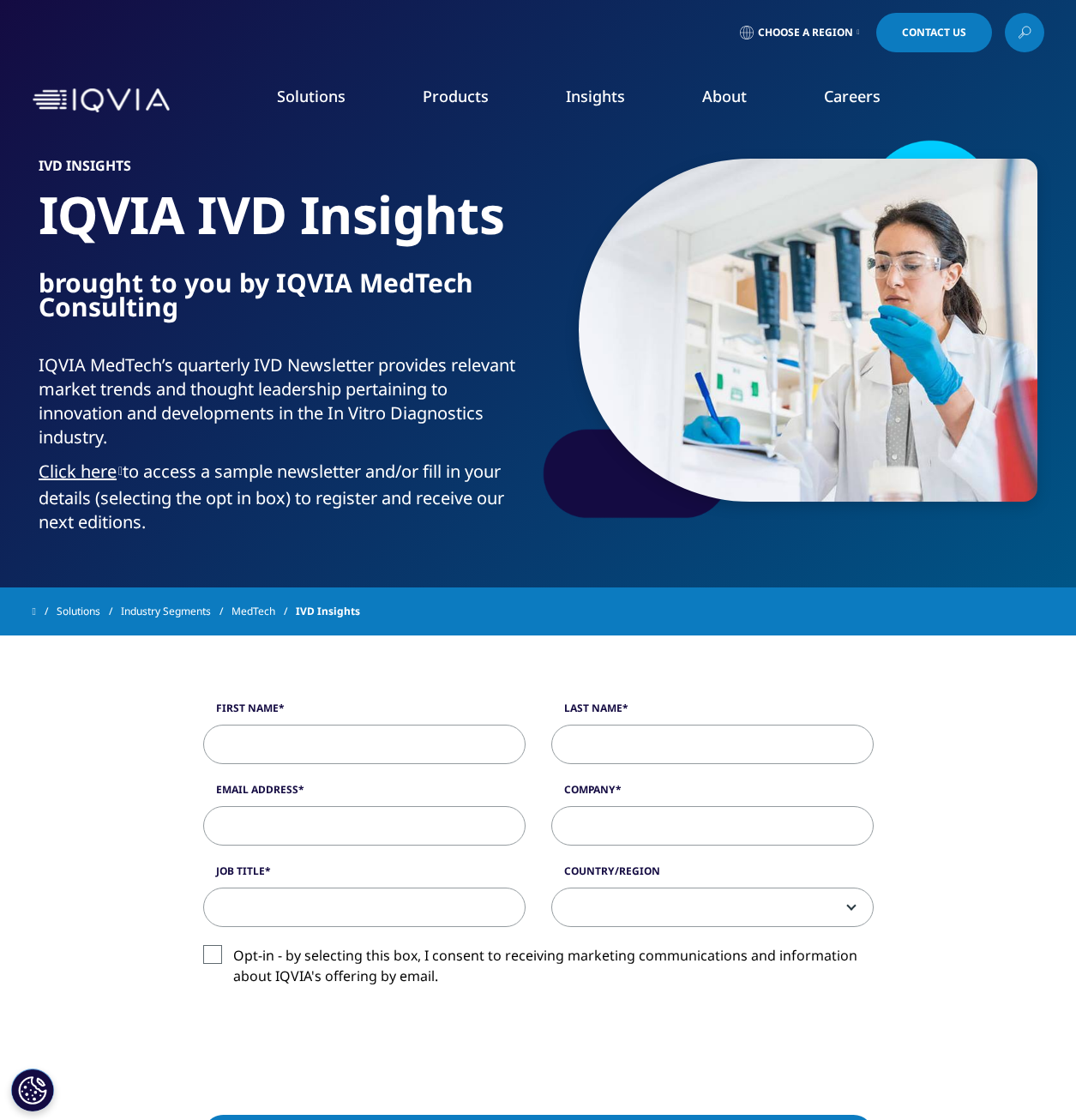
click at [112, 471] on link "Click here" at bounding box center [80, 471] width 84 height 23
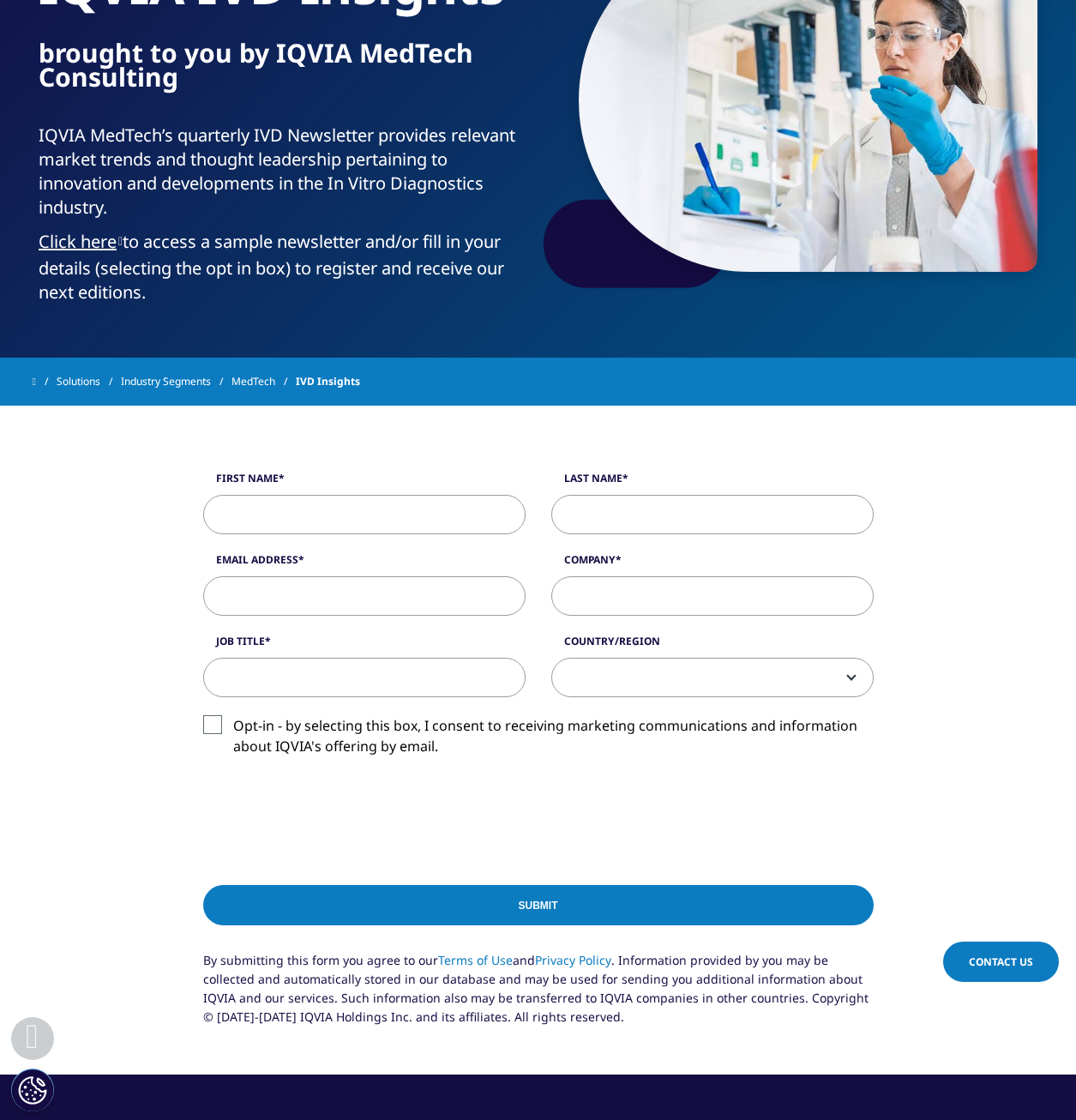
scroll to position [342, 0]
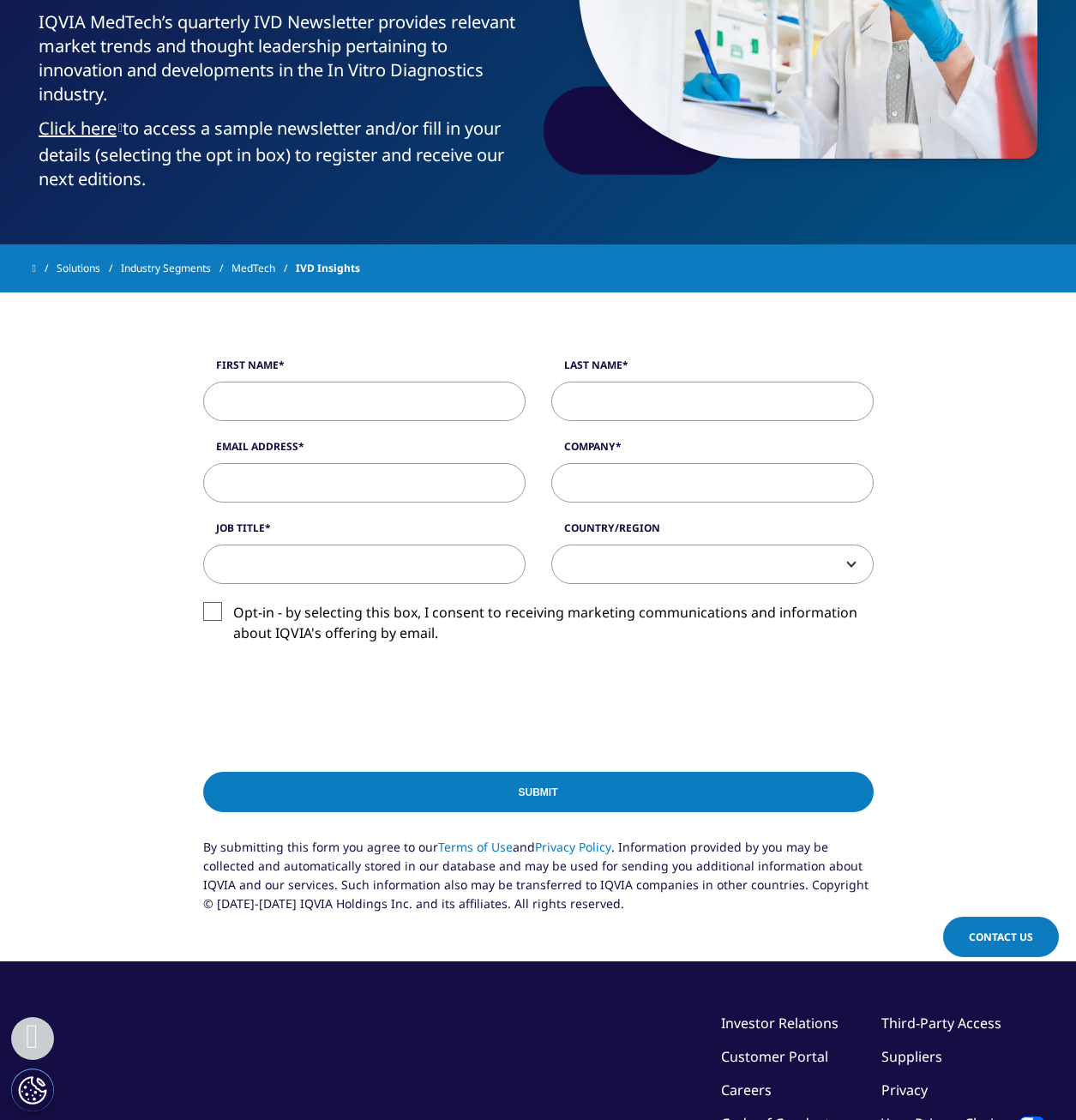
click at [339, 410] on input "First Name" at bounding box center [365, 400] width 322 height 40
type input "James"
type input "Green"
type input "jpgreen@mwlcapital.com"
type input "MW&L Capital Partners"
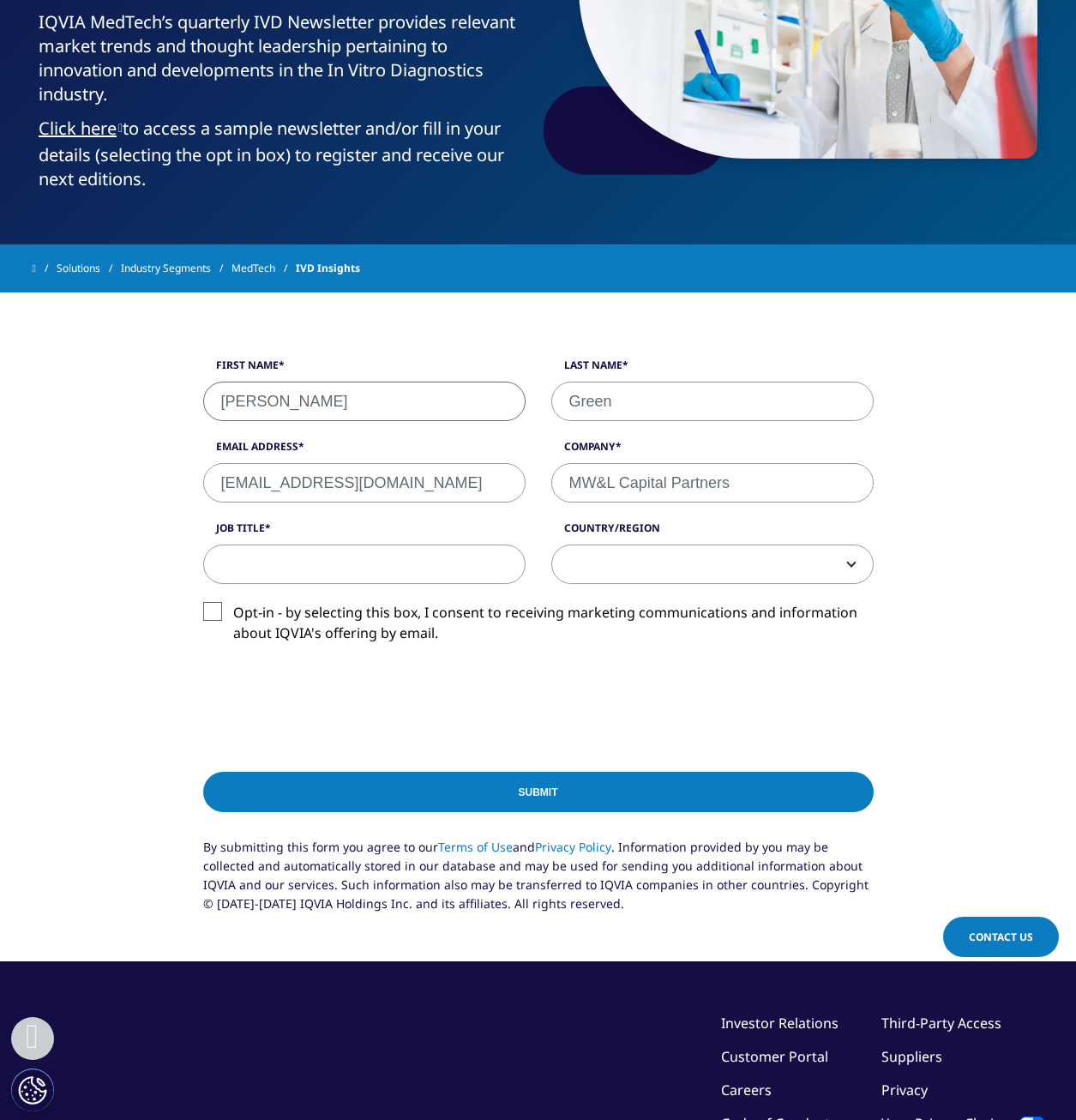
select select "[GEOGRAPHIC_DATA]"
click at [385, 554] on input "Job Title" at bounding box center [365, 563] width 322 height 40
type input "Managing Director"
click at [343, 783] on input "Submit" at bounding box center [538, 792] width 671 height 41
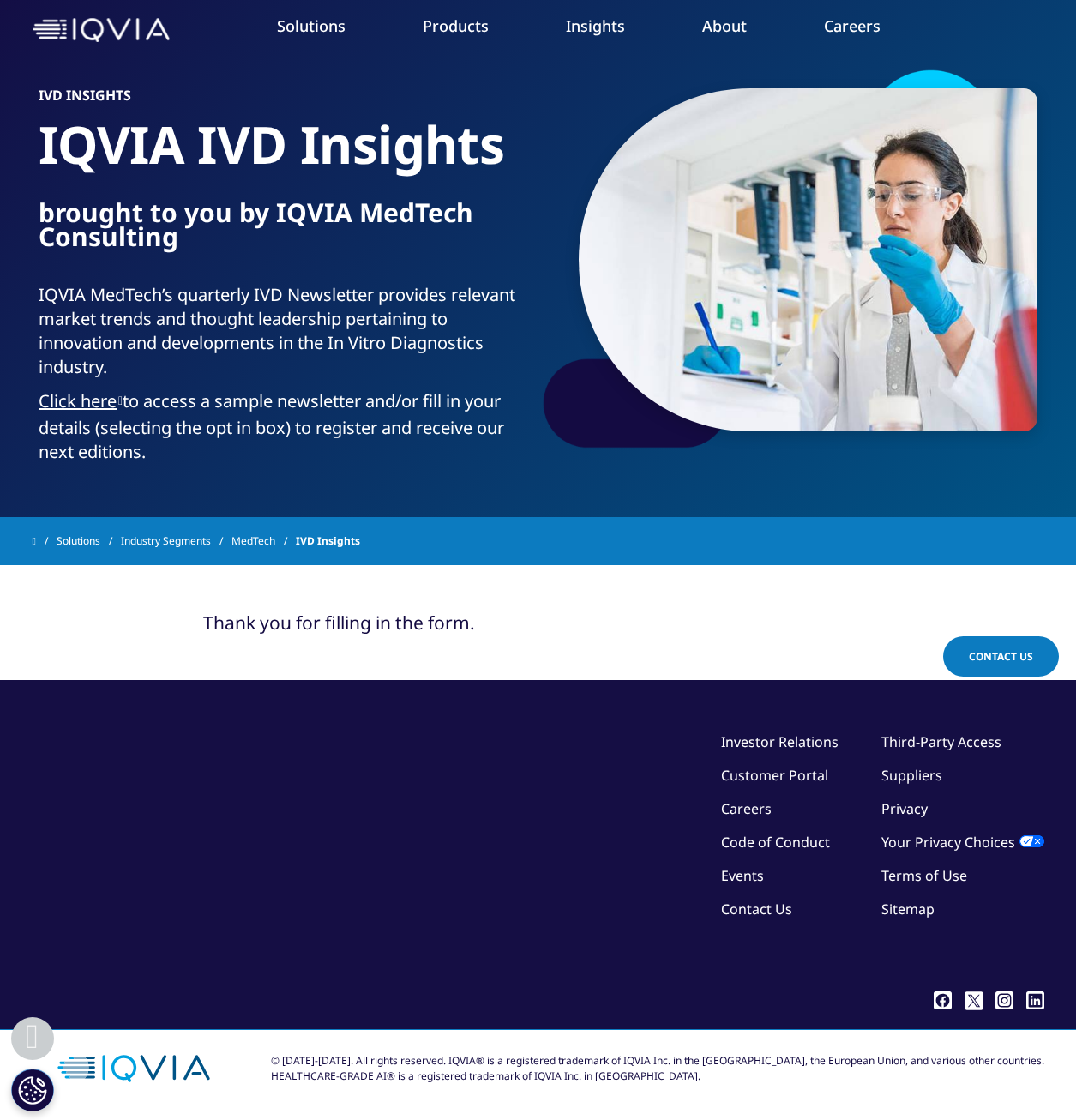
scroll to position [69, 0]
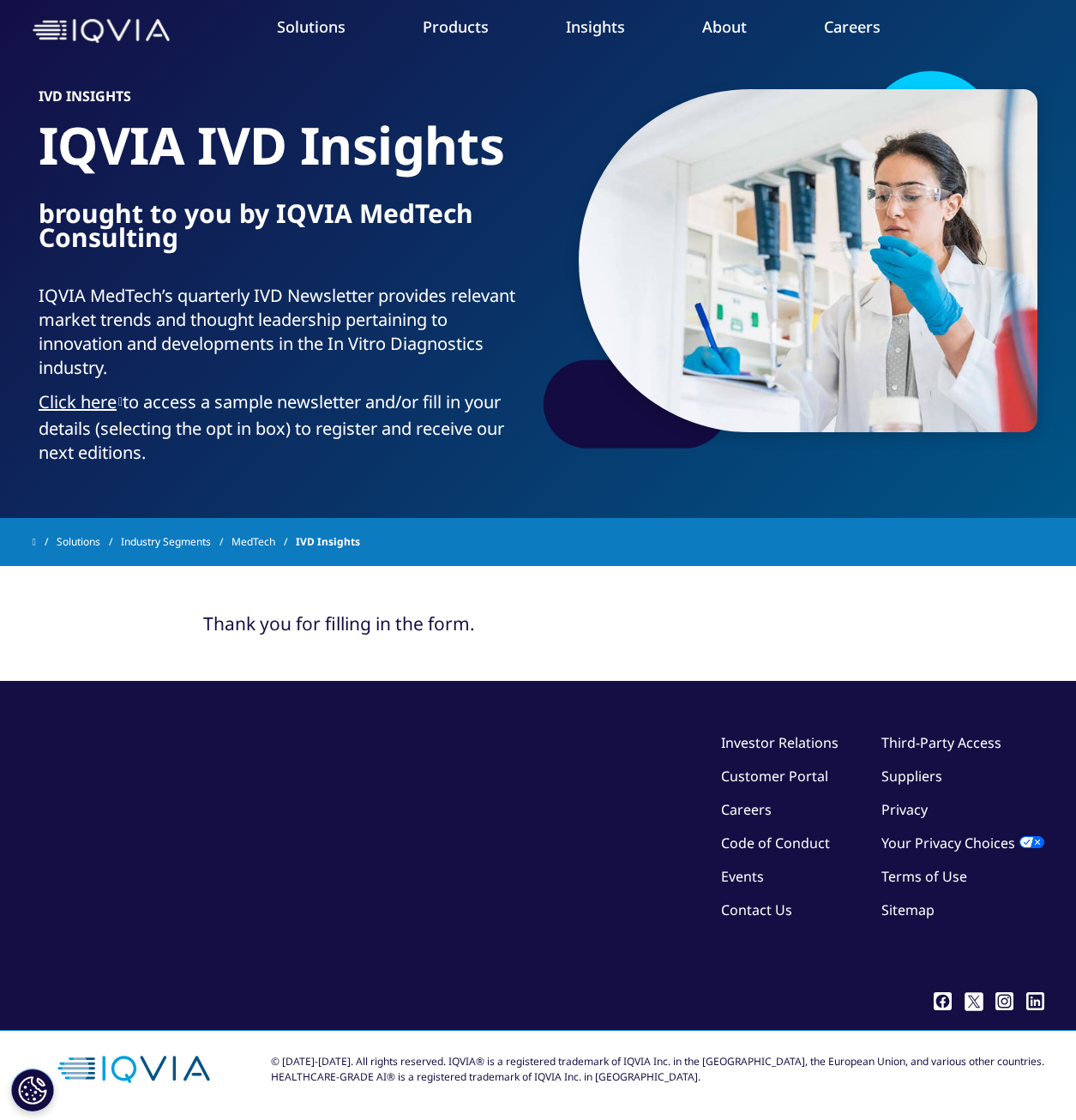
click at [120, 401] on link "Click here" at bounding box center [80, 401] width 84 height 23
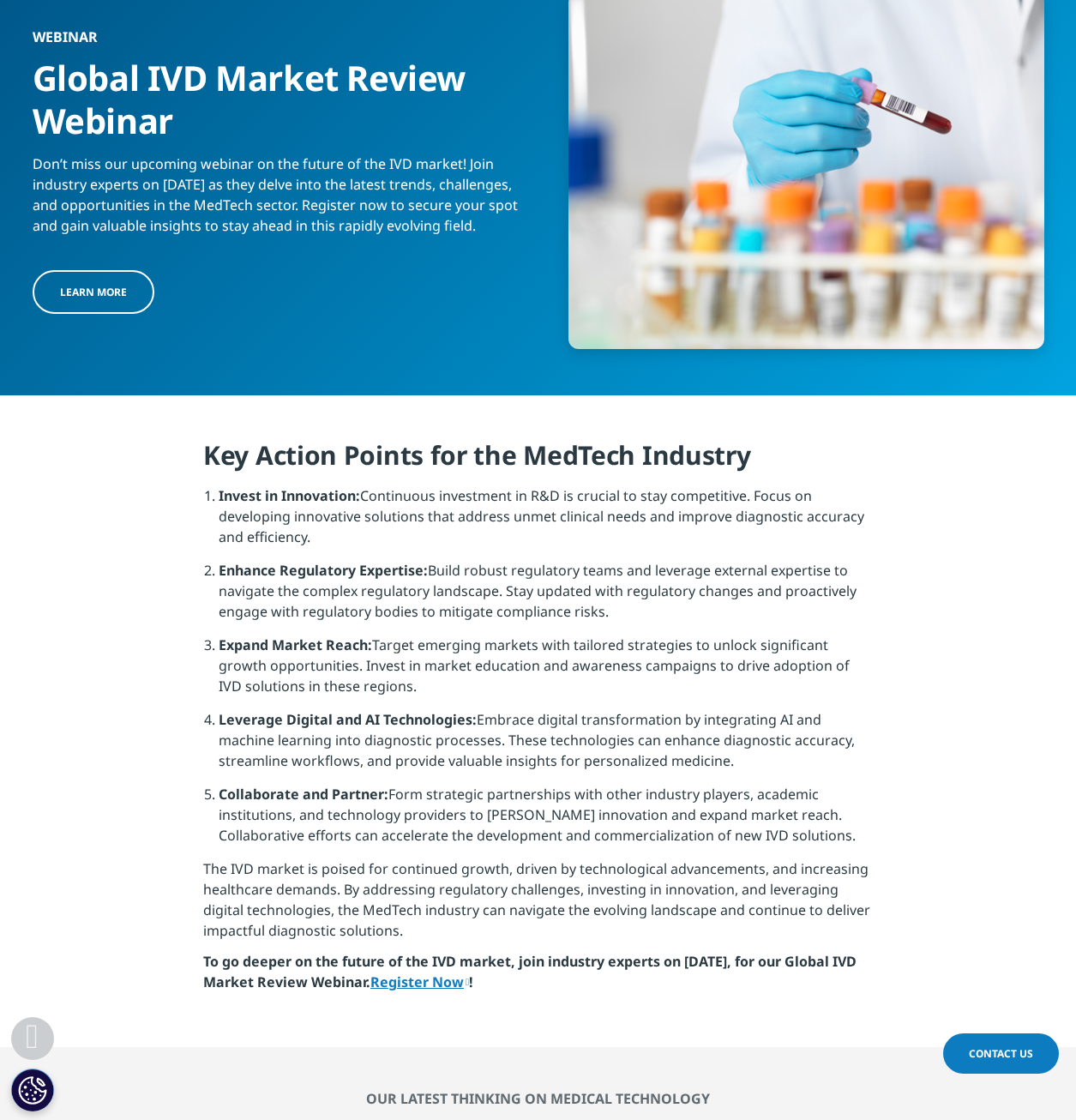
scroll to position [1458, 0]
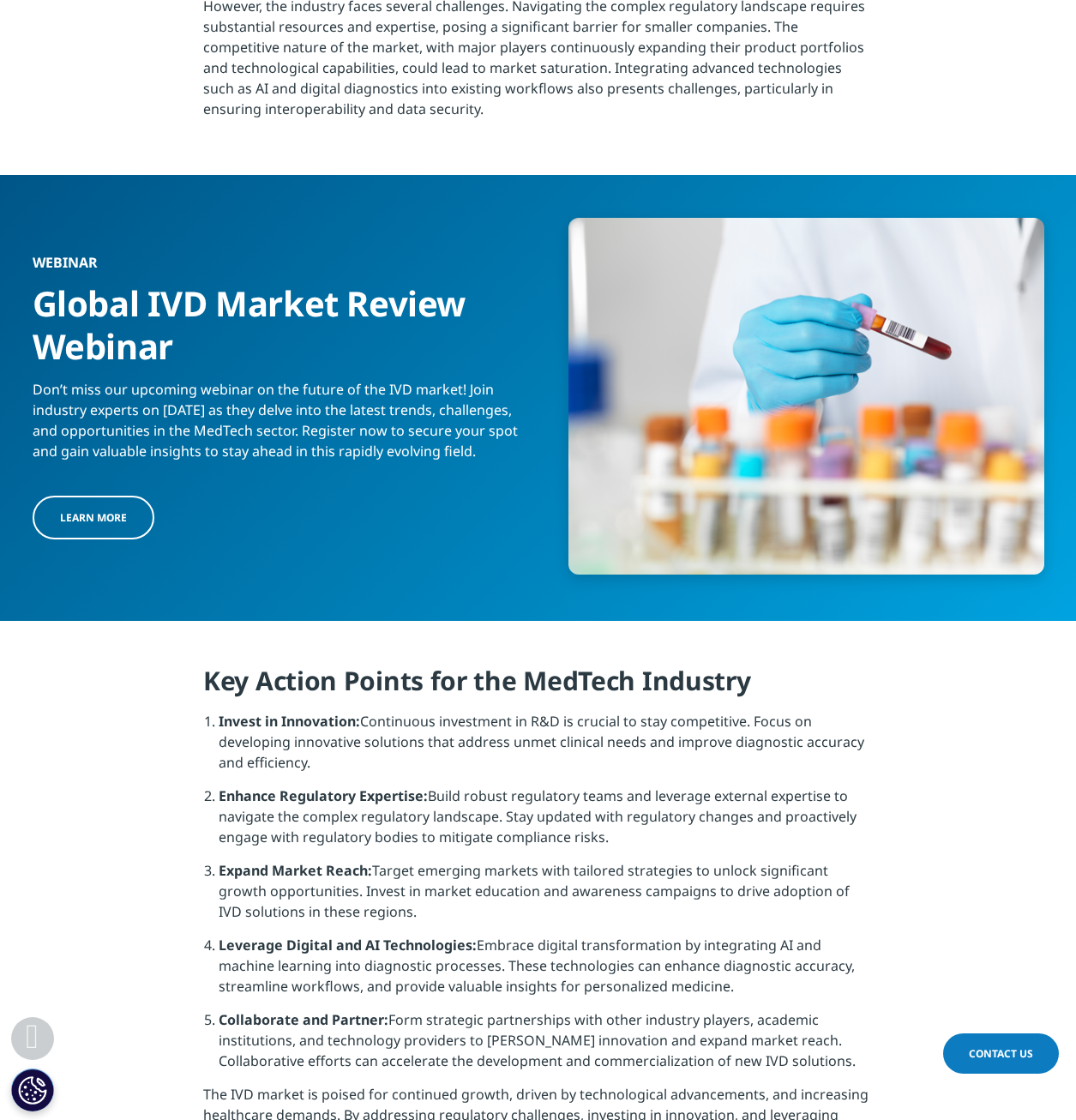
click at [82, 525] on span "LEARN MORE" at bounding box center [93, 517] width 67 height 14
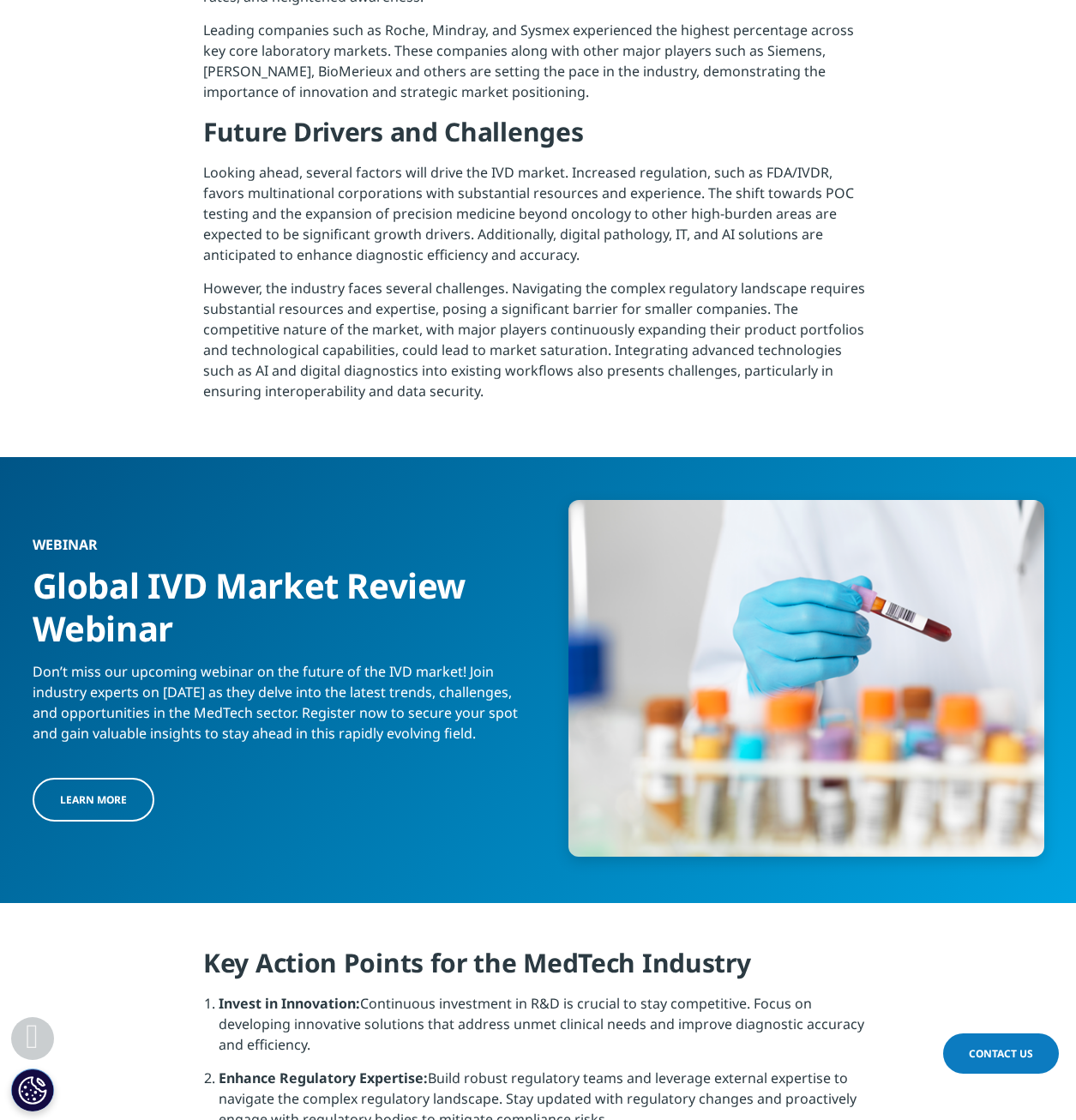
scroll to position [833, 0]
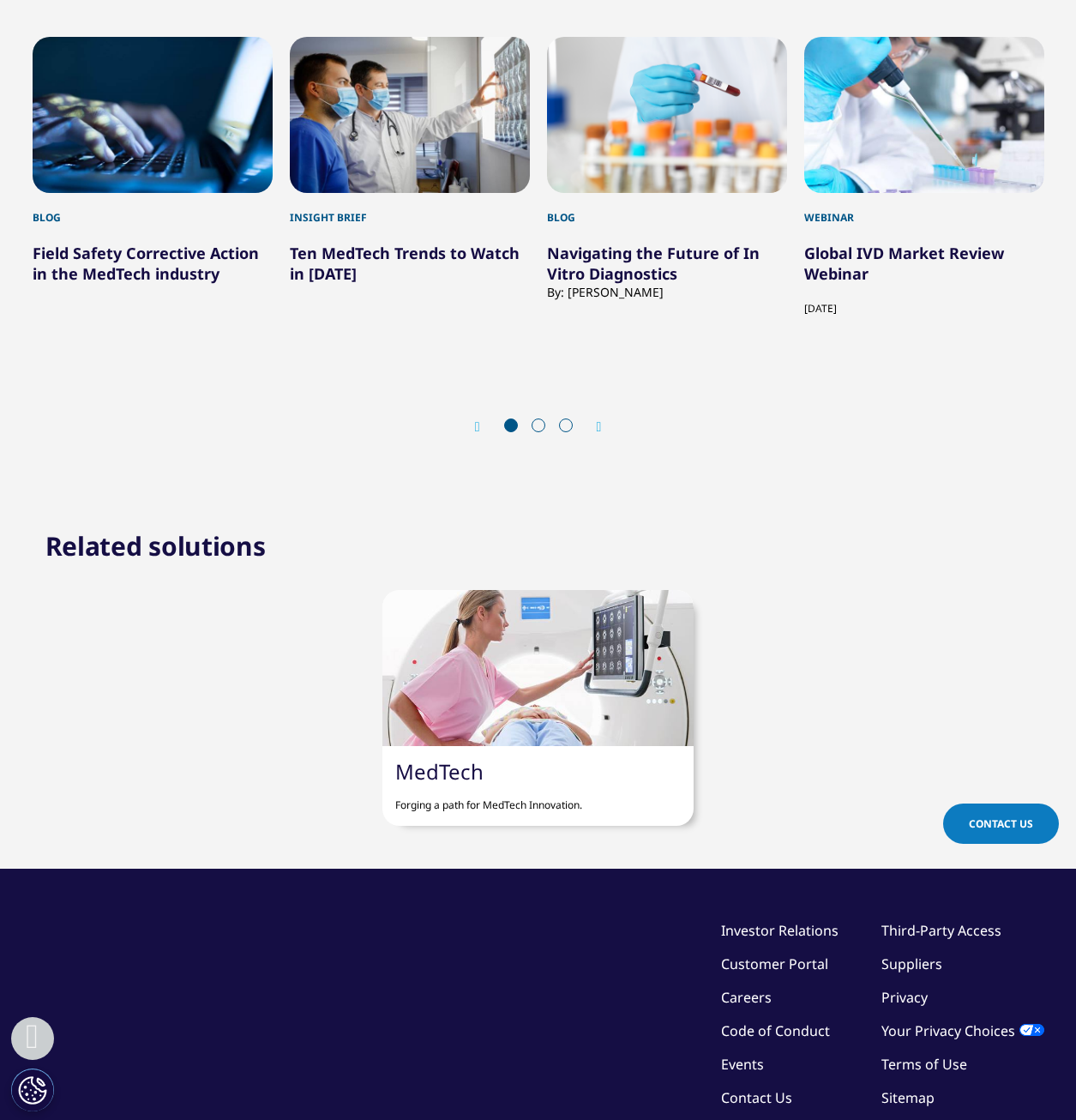
scroll to position [3858, 0]
